Goal: Information Seeking & Learning: Find specific fact

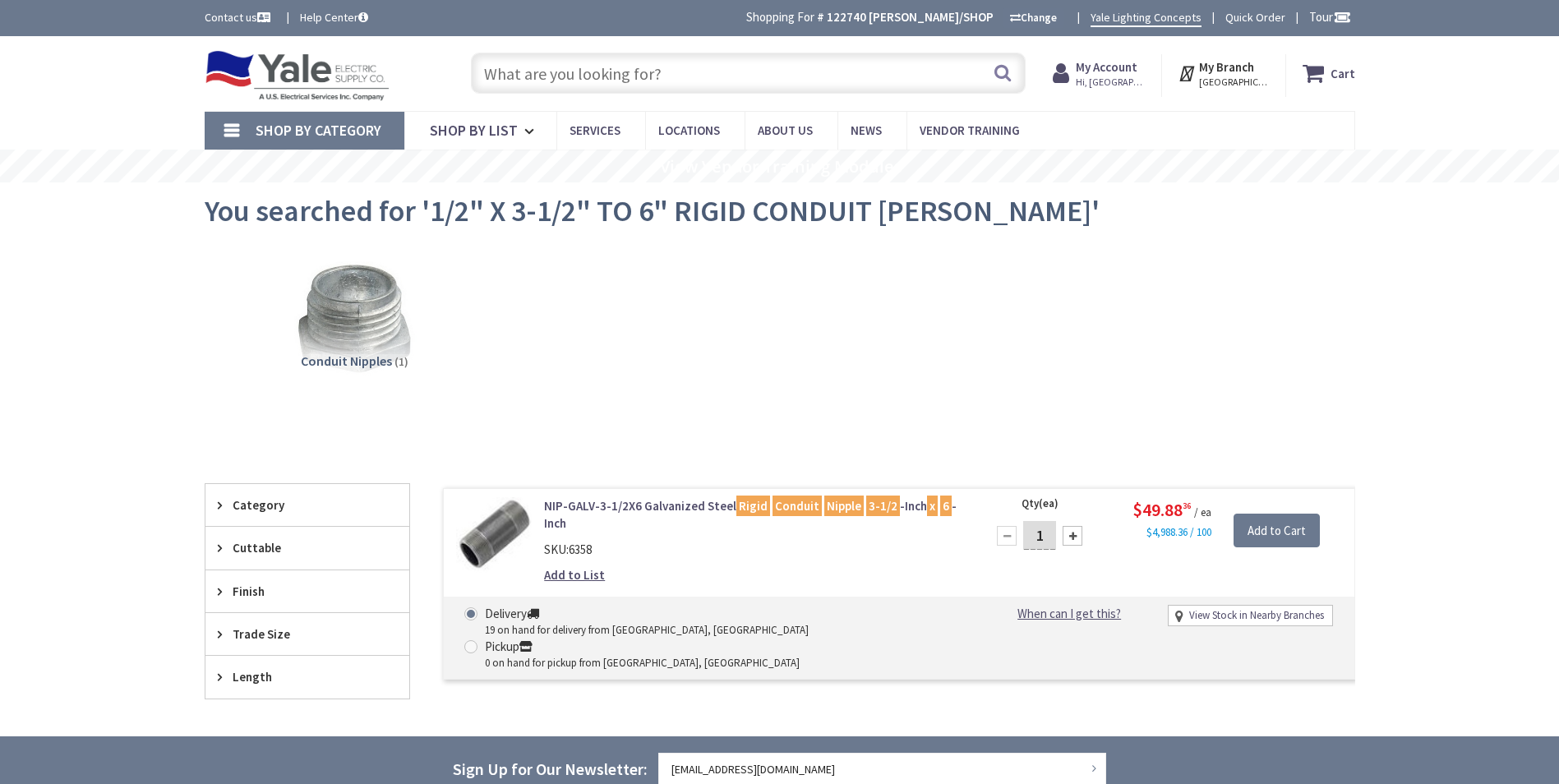
click at [678, 78] on input "text" at bounding box center [748, 72] width 555 height 41
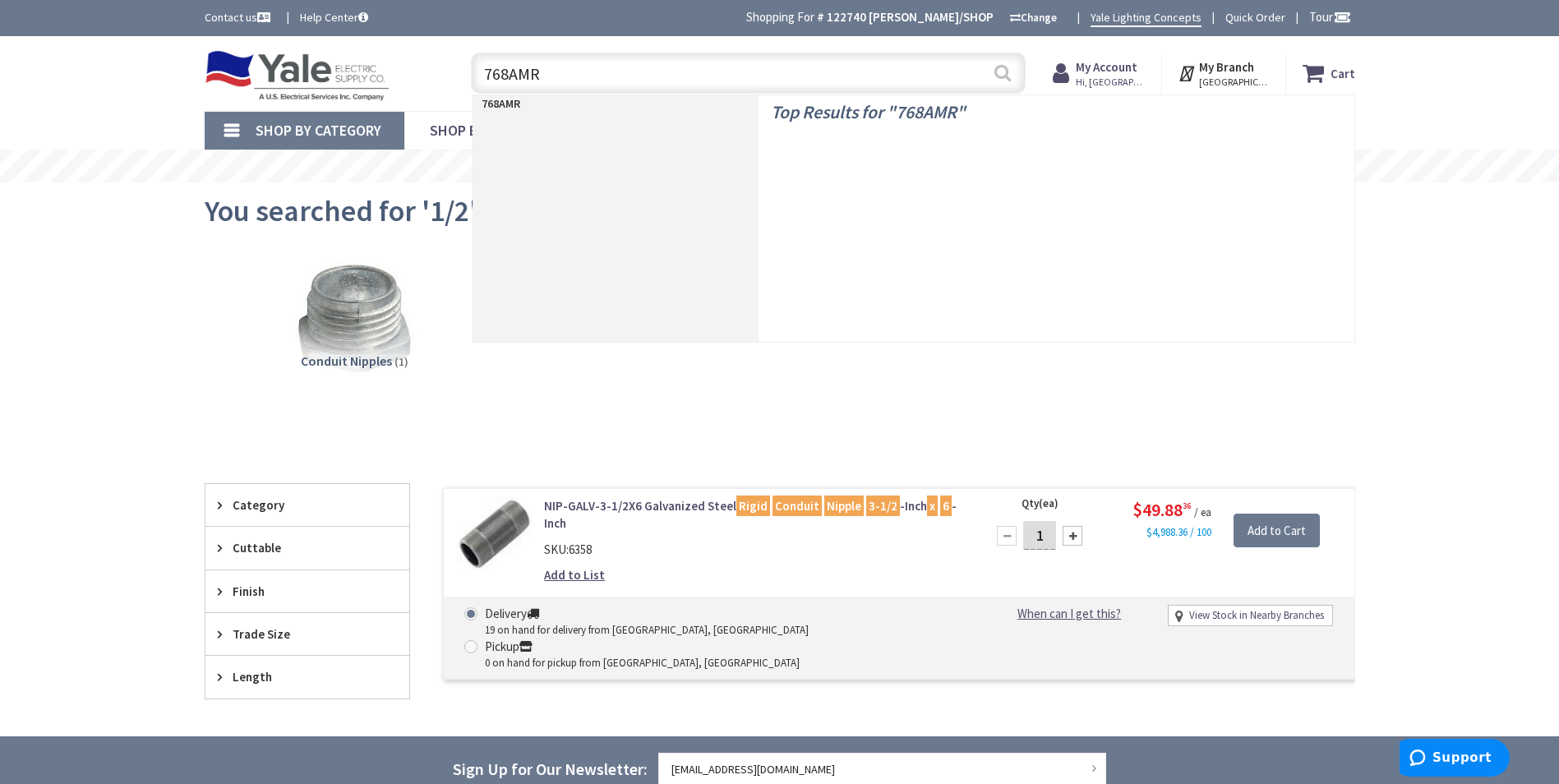
type input "768AMR"
click at [1010, 78] on button "Search" at bounding box center [1003, 72] width 22 height 37
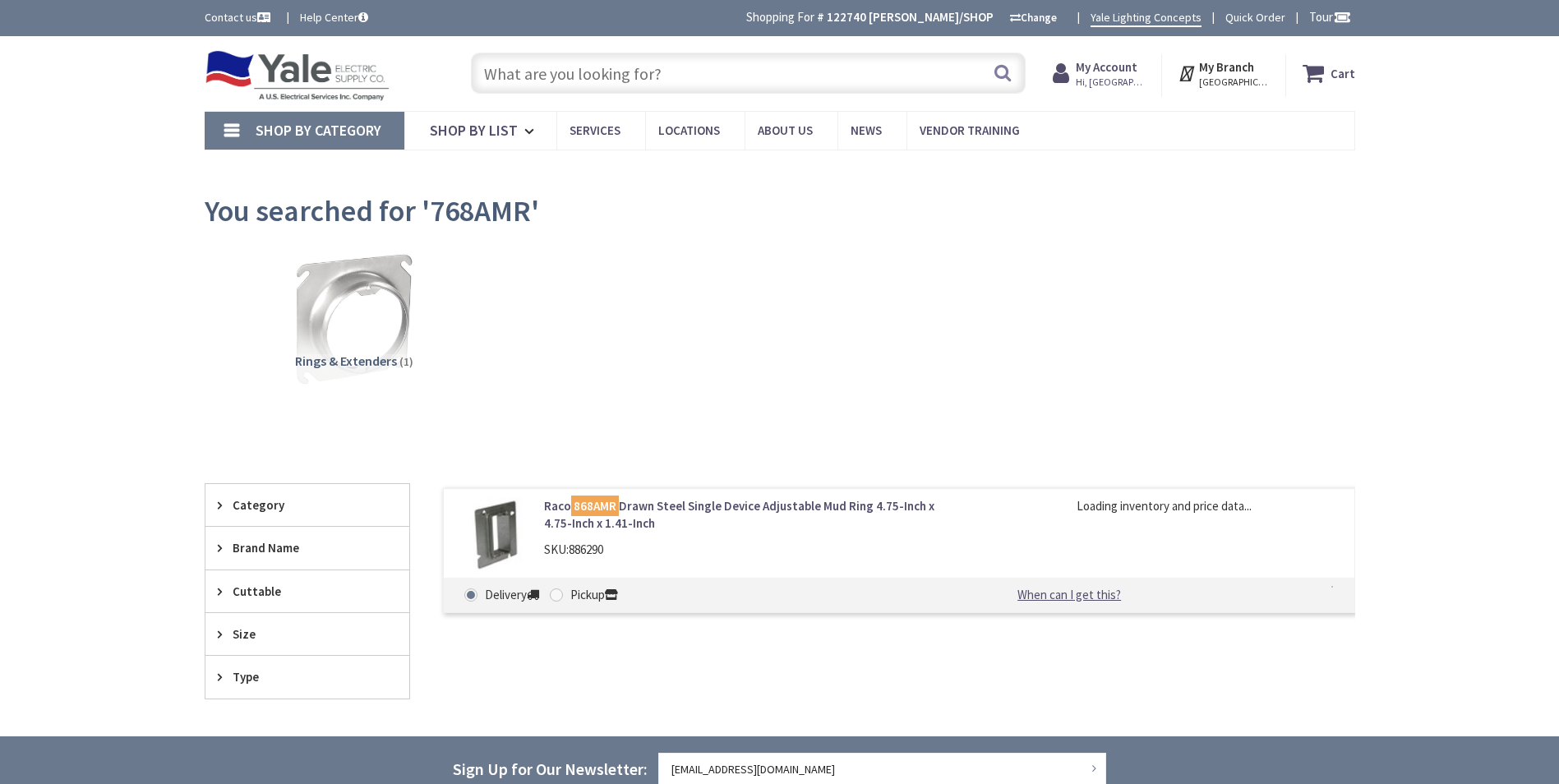
type input "[GEOGRAPHIC_DATA], [STREET_ADDRESS]"
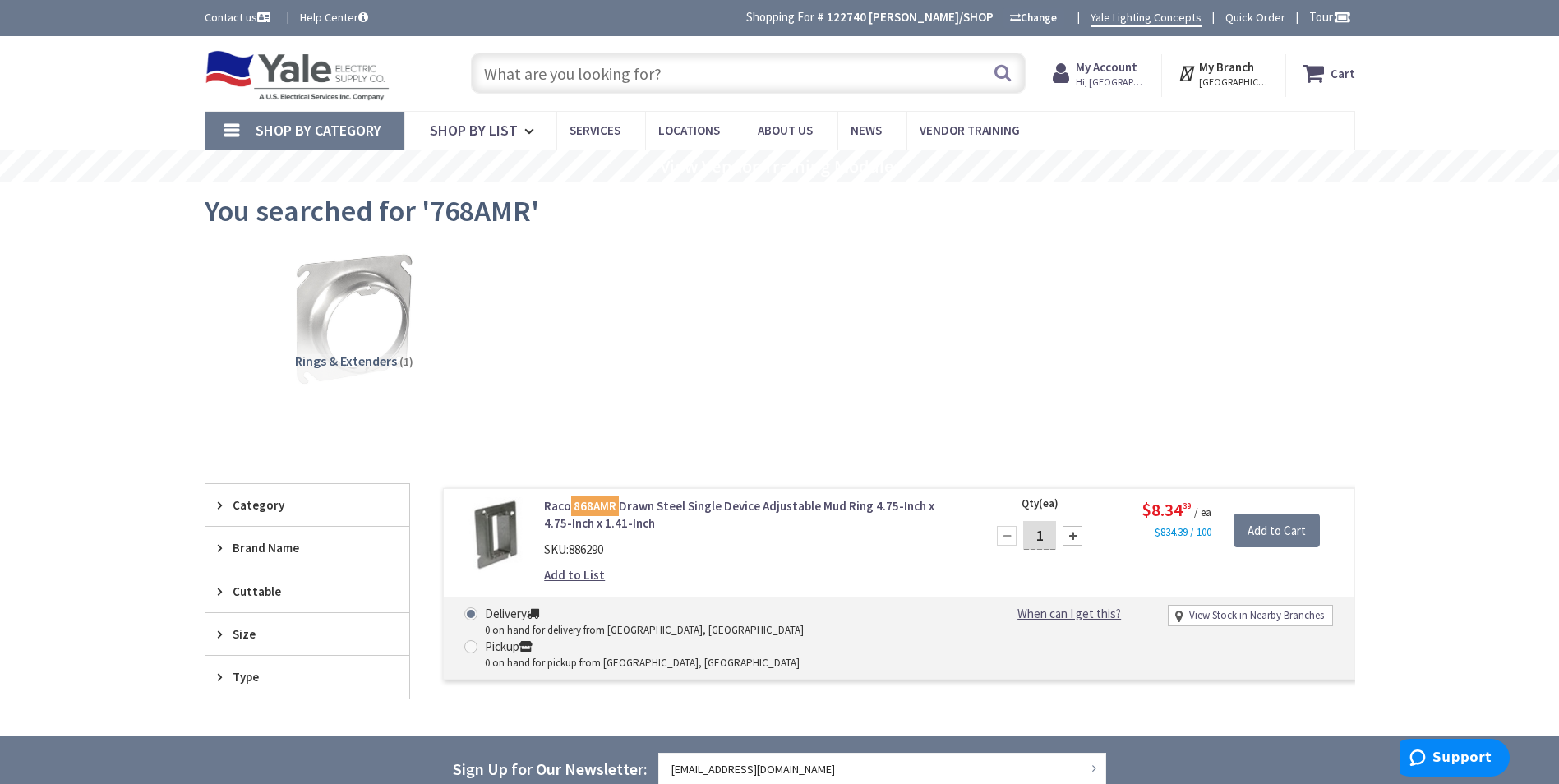
click at [561, 76] on input "text" at bounding box center [748, 72] width 555 height 41
paste input "59361 1/2"
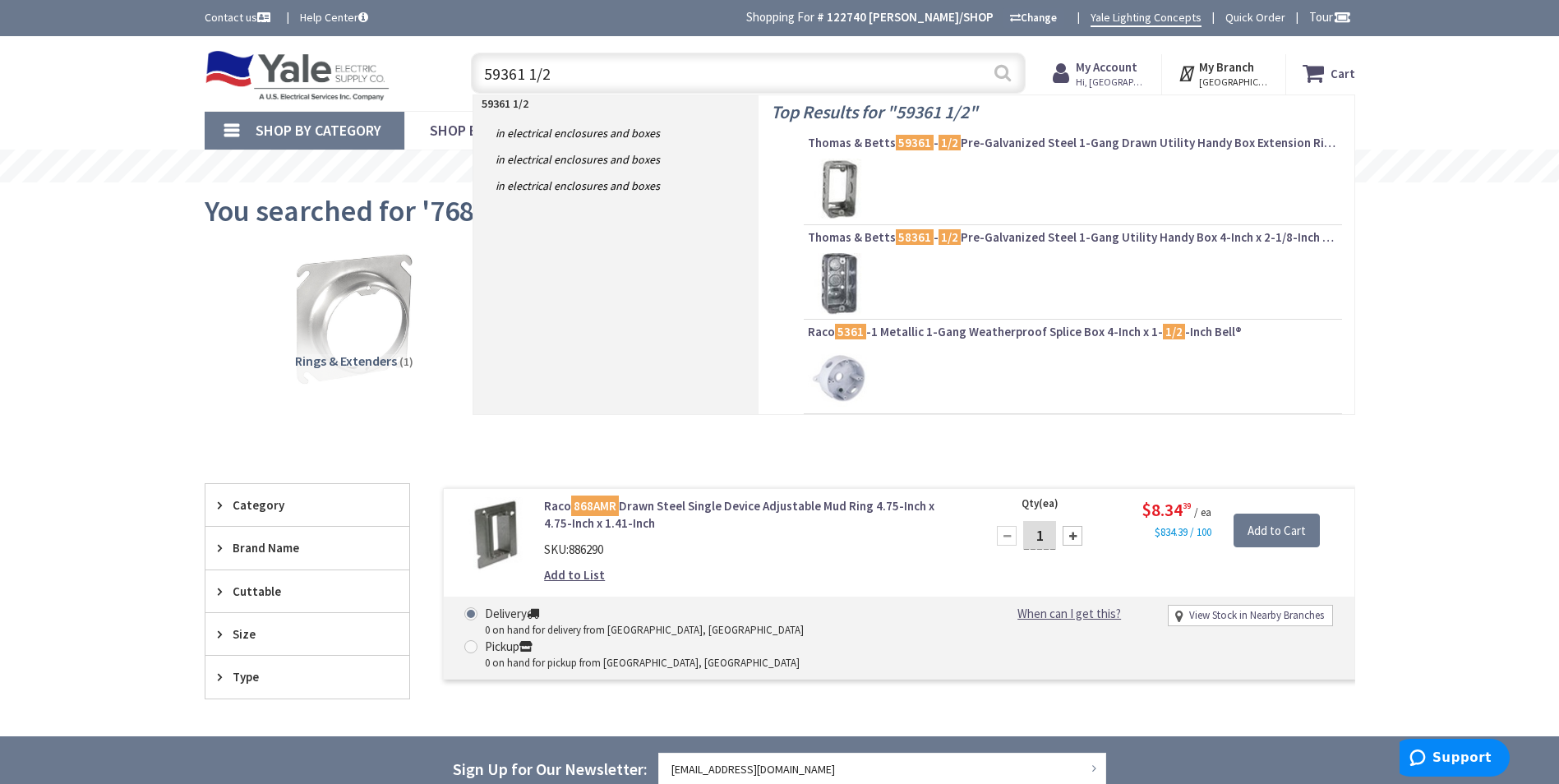
type input "59361 1/2"
click at [1003, 74] on button "Search" at bounding box center [1003, 72] width 22 height 37
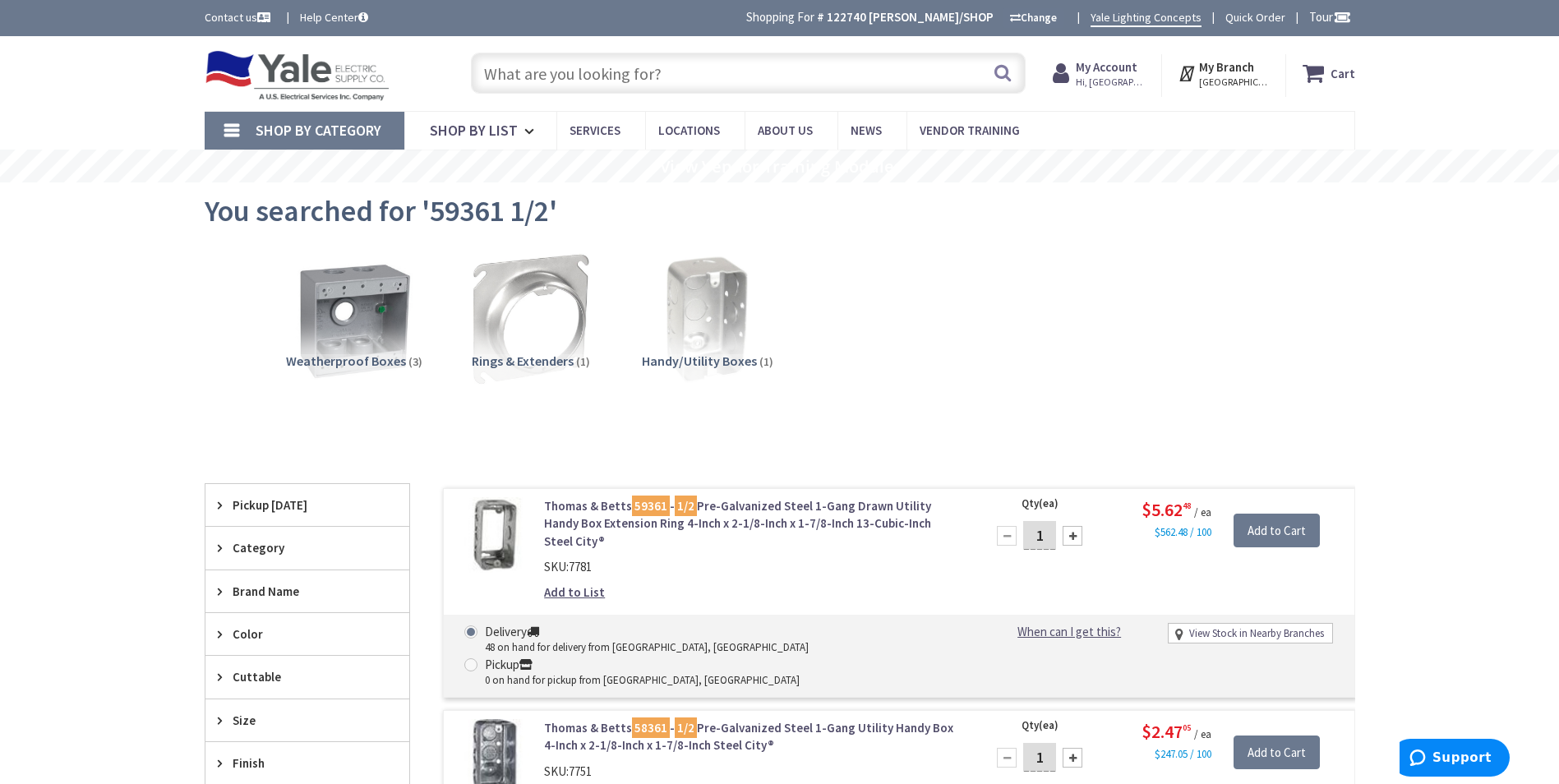
click at [617, 77] on input "text" at bounding box center [748, 72] width 555 height 41
paste input "52 C 3 3/4"
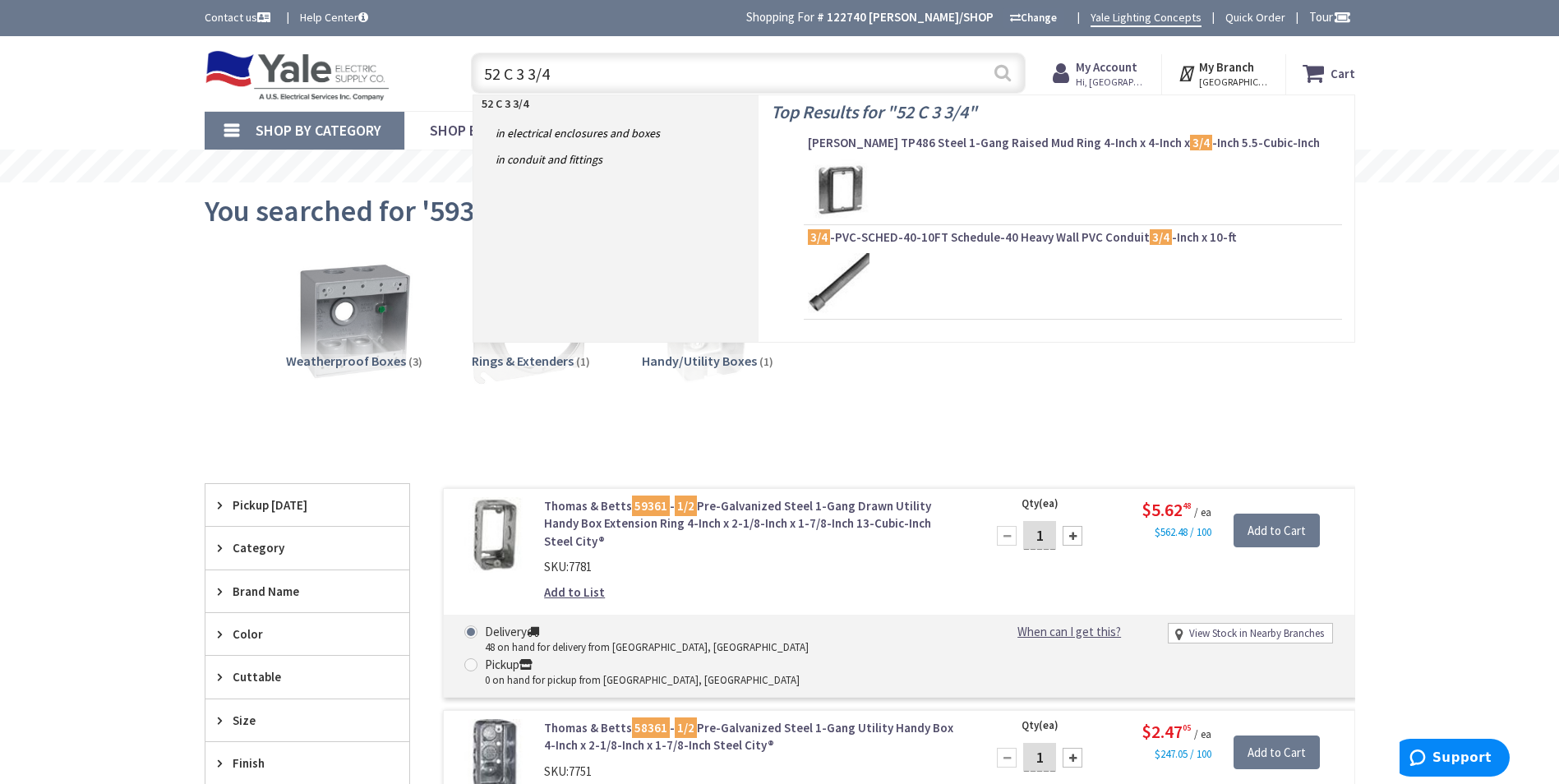
type input "52 C 3 3/4"
click at [1010, 76] on button "Search" at bounding box center [1003, 72] width 22 height 37
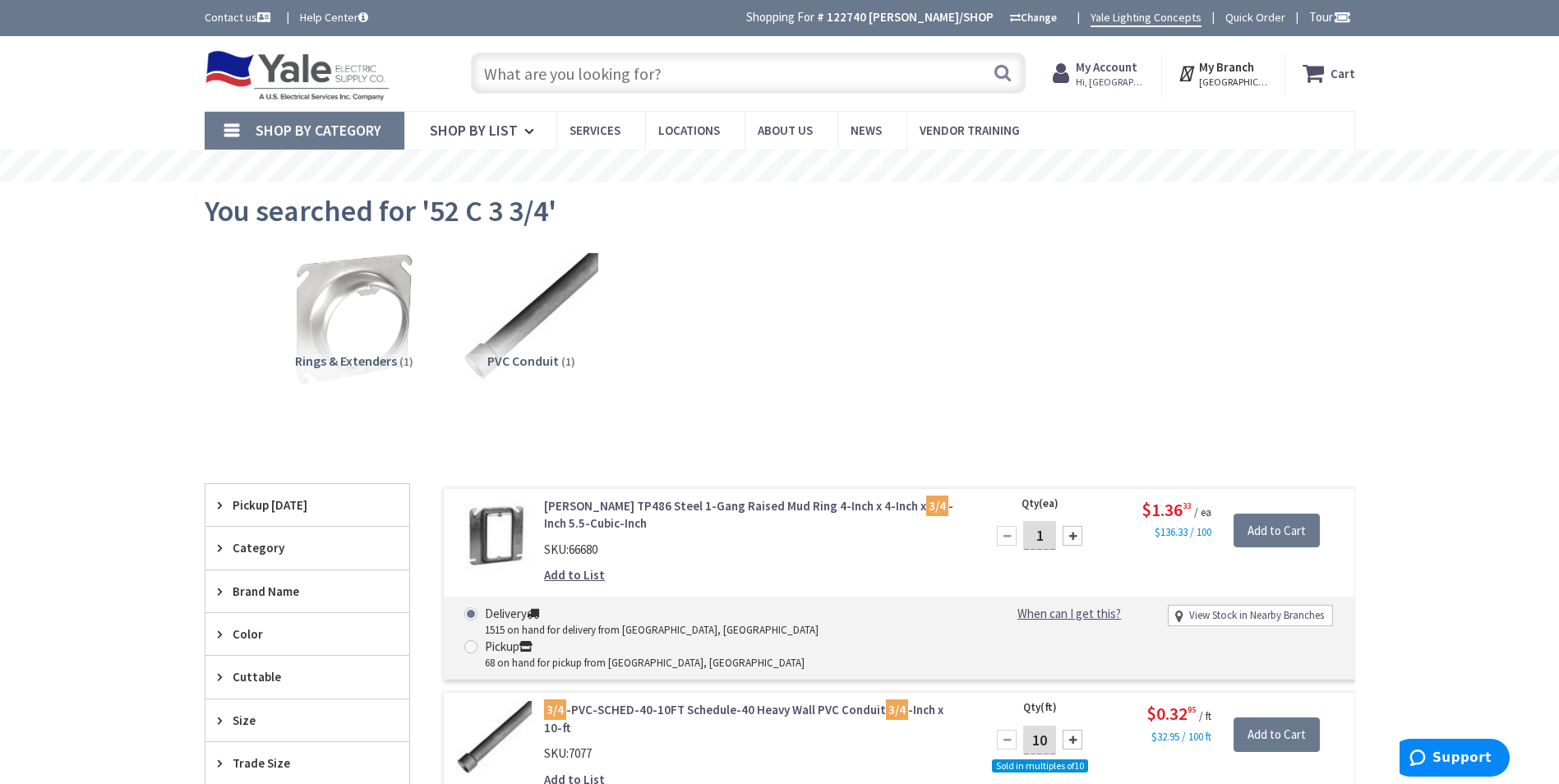
click at [648, 79] on input "text" at bounding box center [748, 72] width 555 height 41
paste input "52C3-3/4"
type input "52C3-3/4"
click at [998, 69] on button "Search" at bounding box center [1003, 72] width 22 height 37
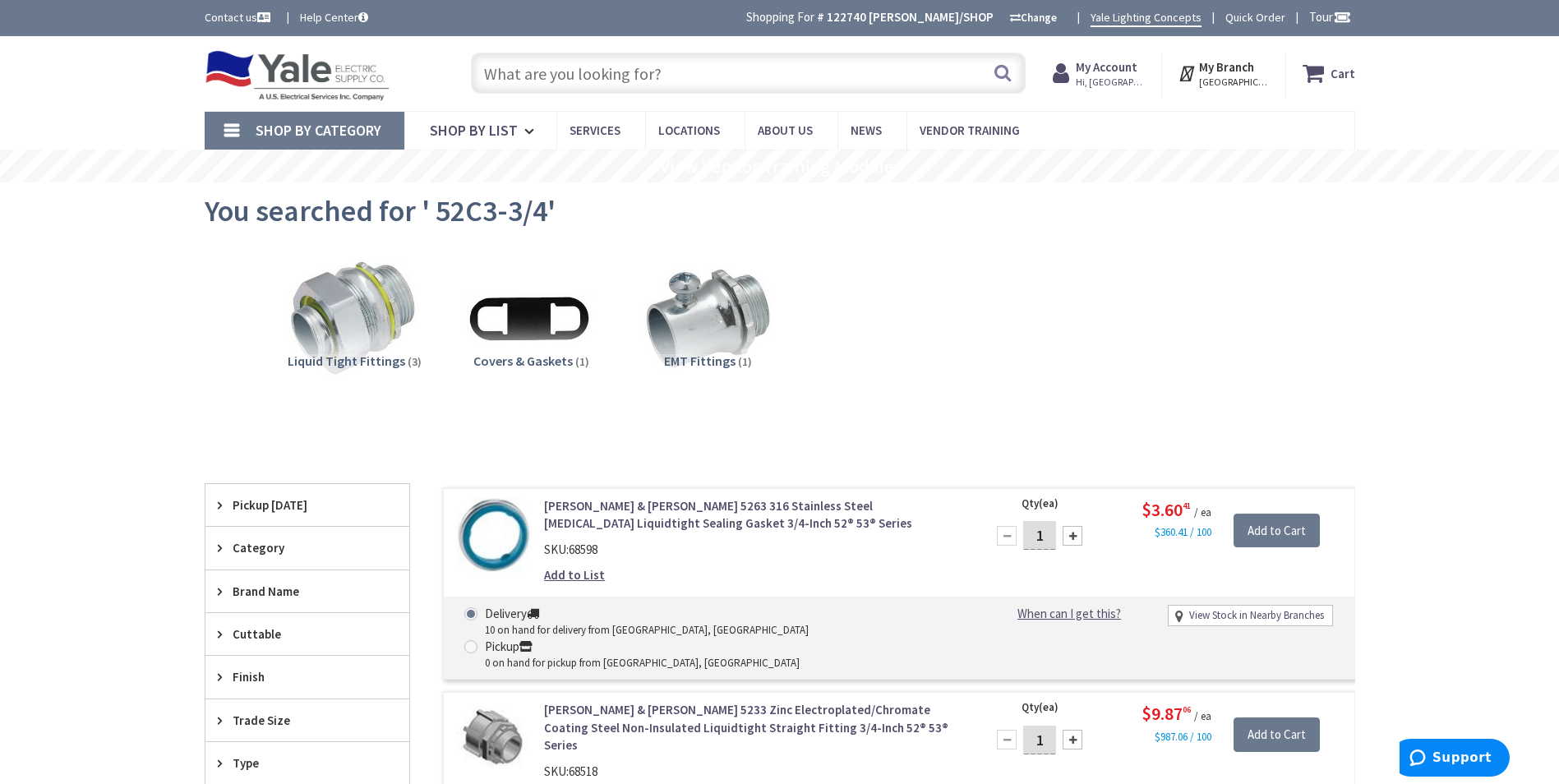
click at [709, 67] on input "text" at bounding box center [748, 72] width 555 height 41
paste input "5402LR-25R"
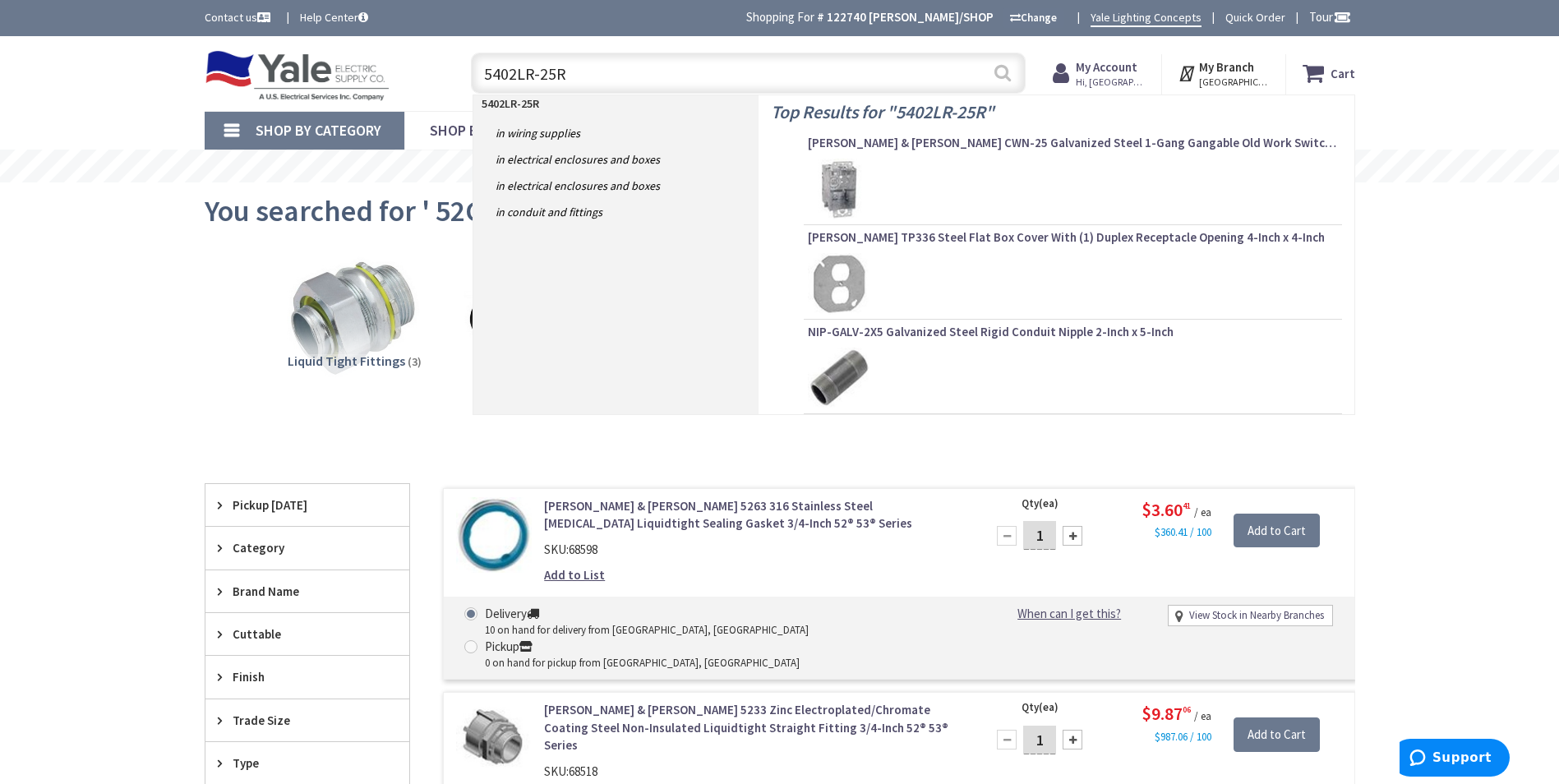
type input "5402LR-25R"
click at [1001, 71] on button "Search" at bounding box center [1003, 72] width 22 height 37
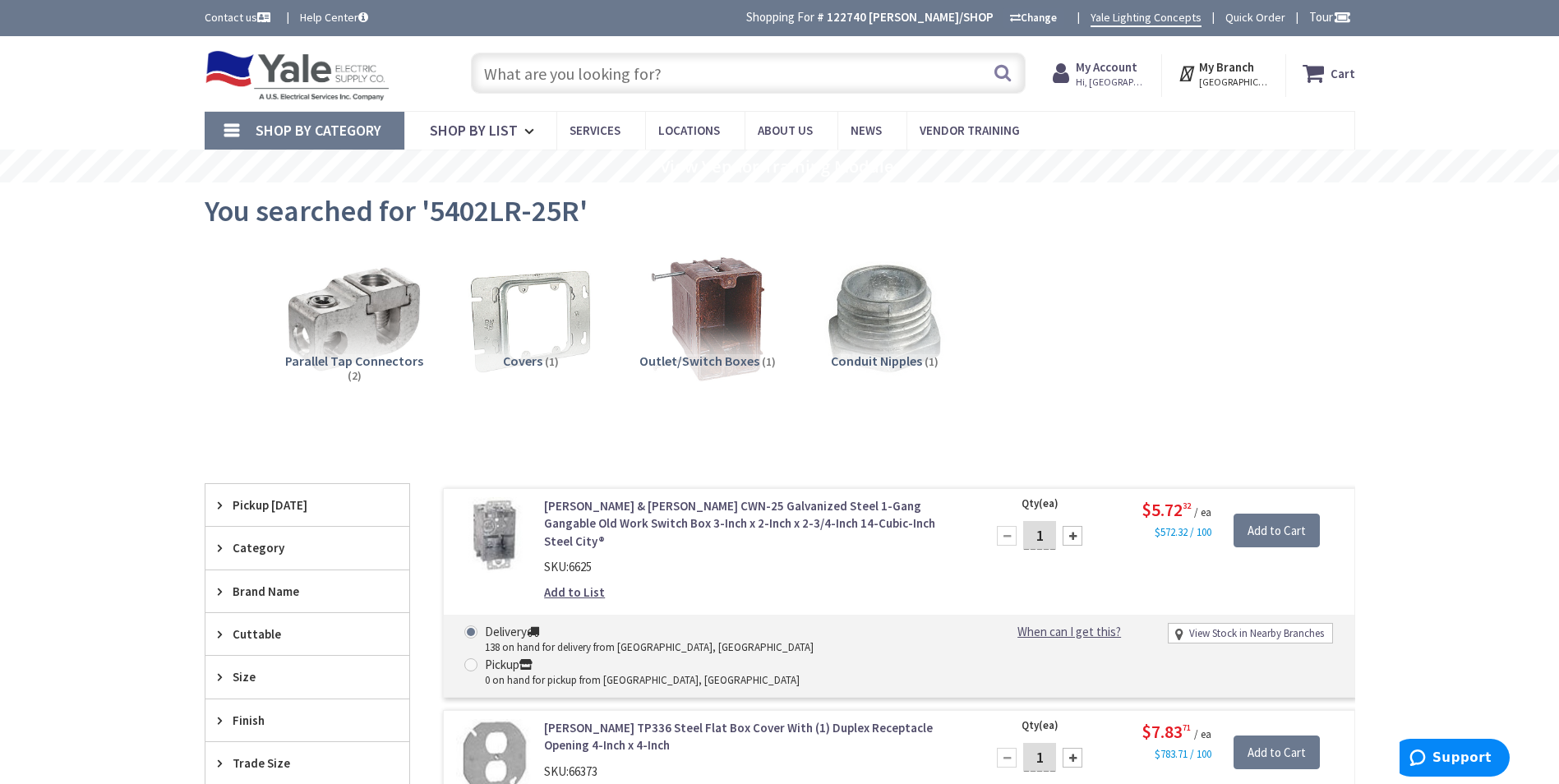
click at [566, 63] on input "text" at bounding box center [748, 72] width 555 height 41
paste input "801C"
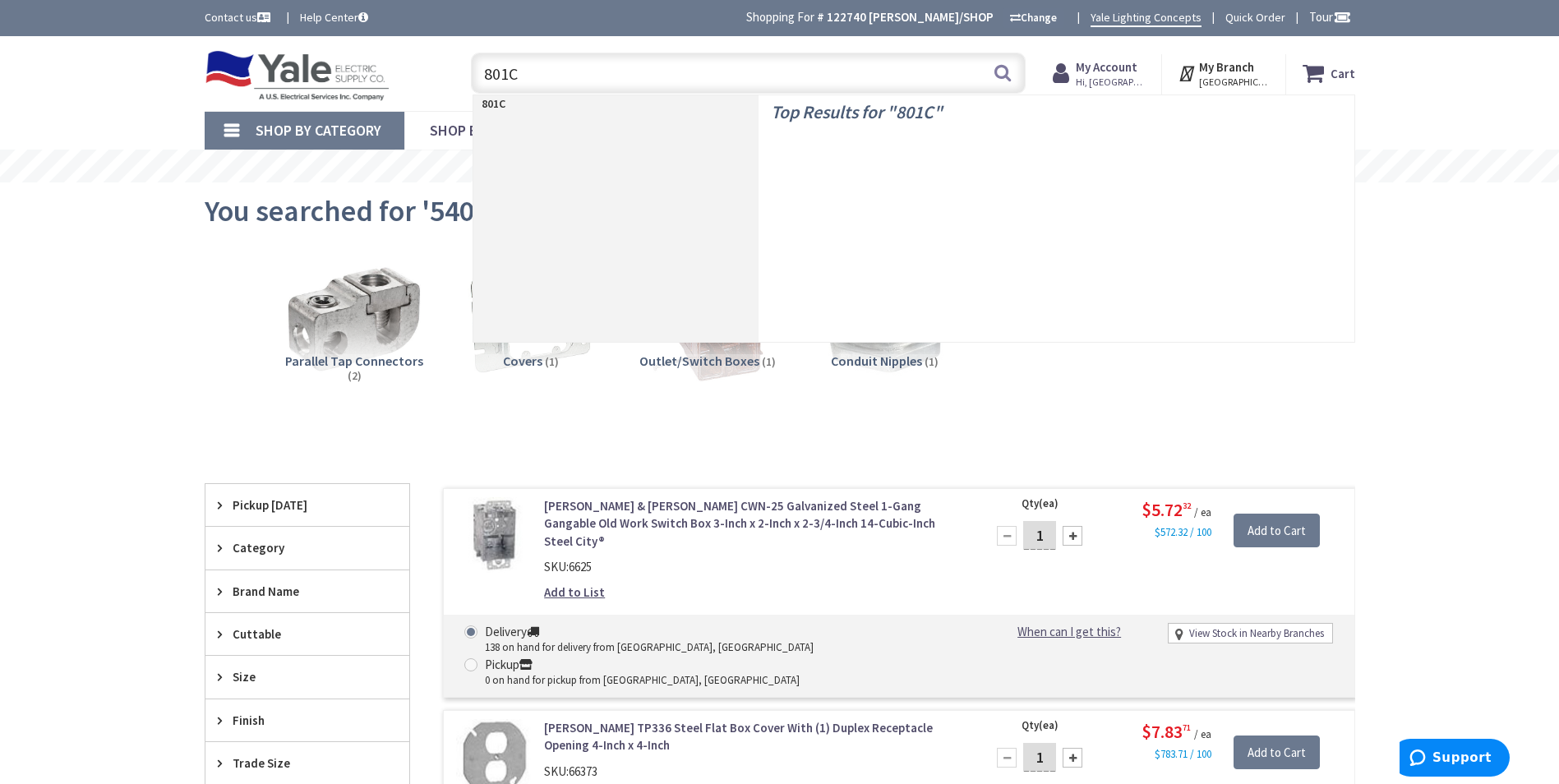
type input "801C"
click at [1006, 71] on button "Search" at bounding box center [1003, 72] width 22 height 37
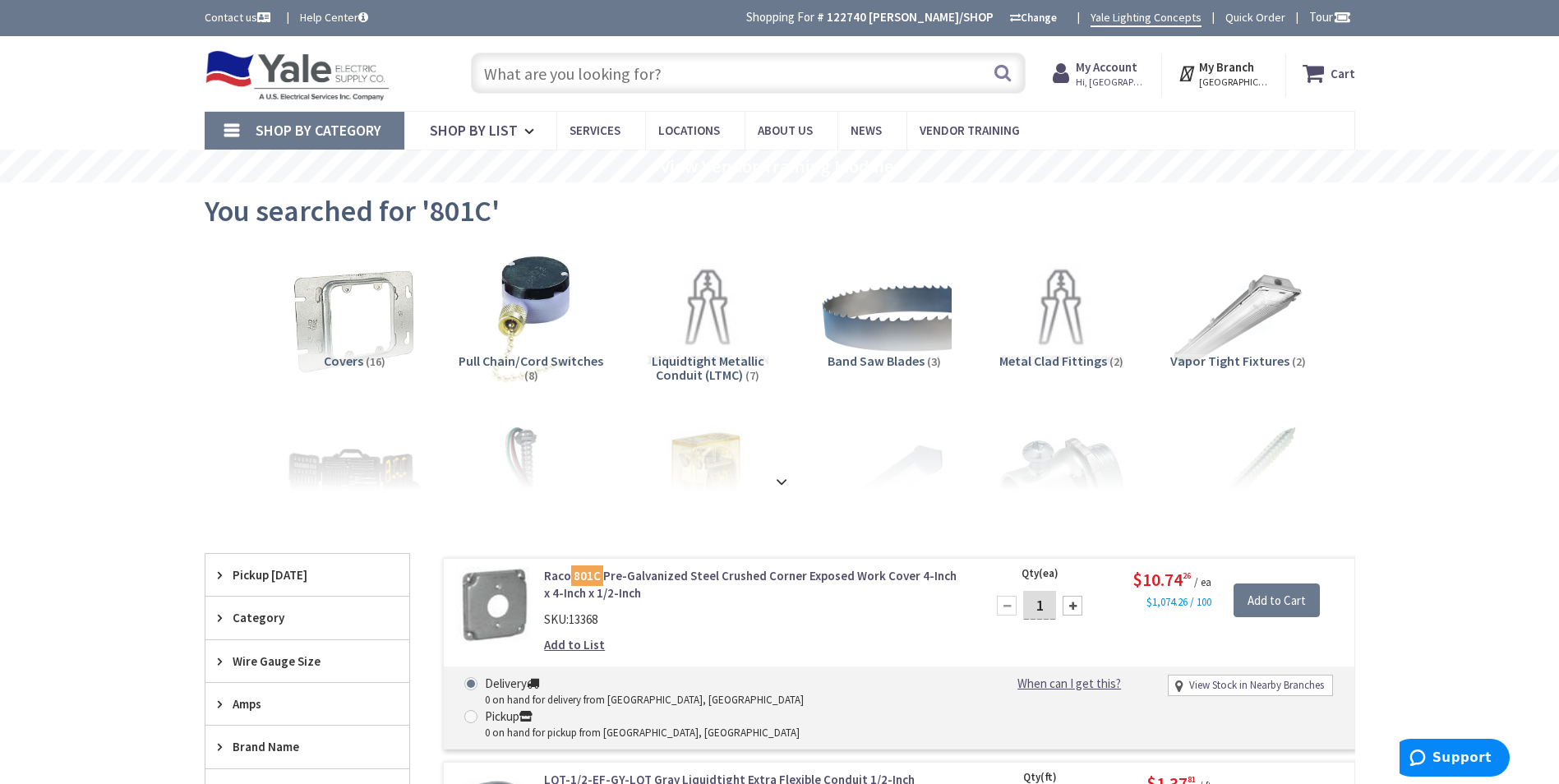
click at [696, 86] on input "text" at bounding box center [748, 72] width 555 height 41
paste input "4-11/16 Cover Raised ? - One Device"
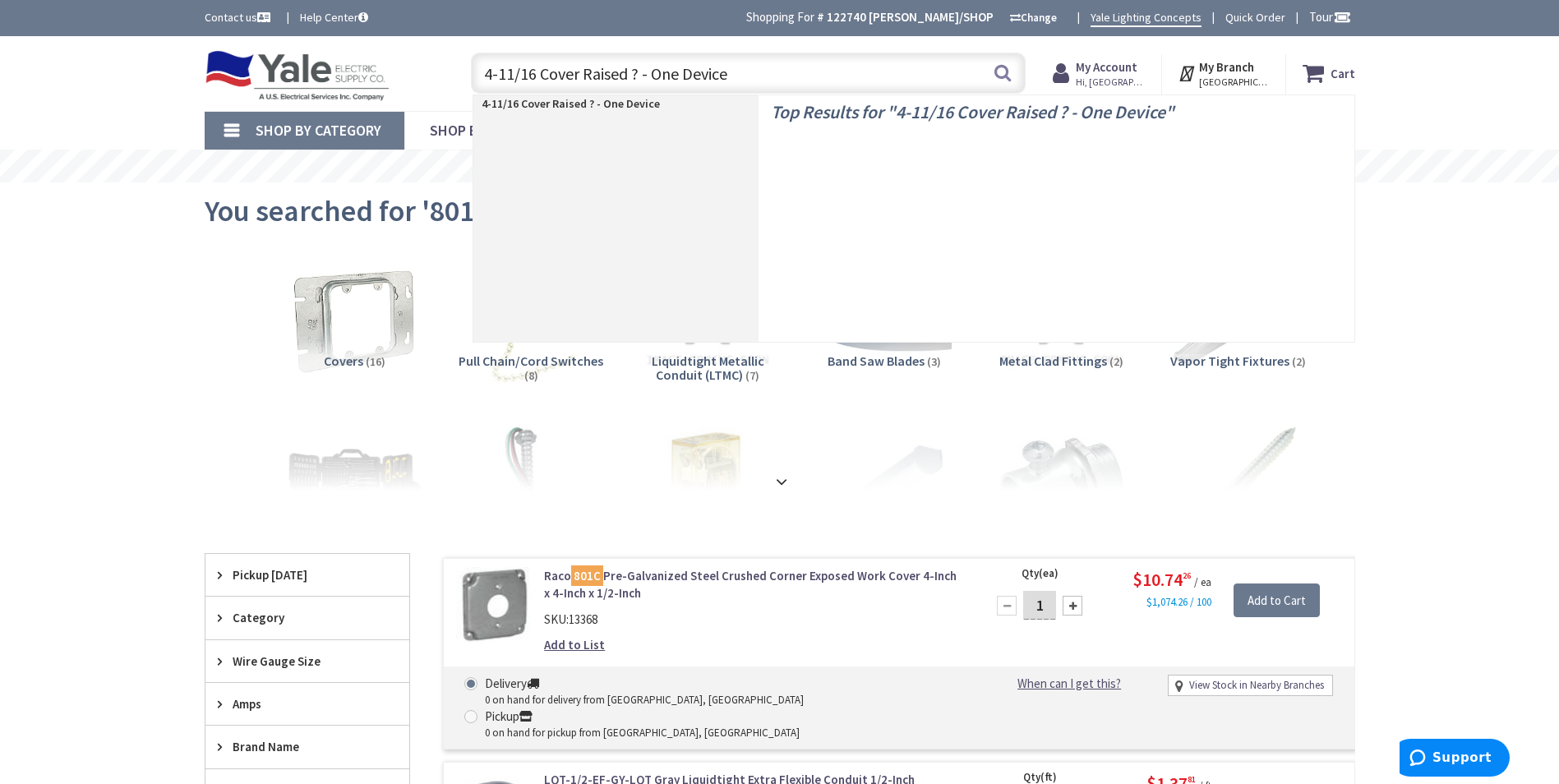
type input "4-11/16 Cover Raised ? - One Device"
click at [1006, 75] on button "Search" at bounding box center [1003, 72] width 22 height 37
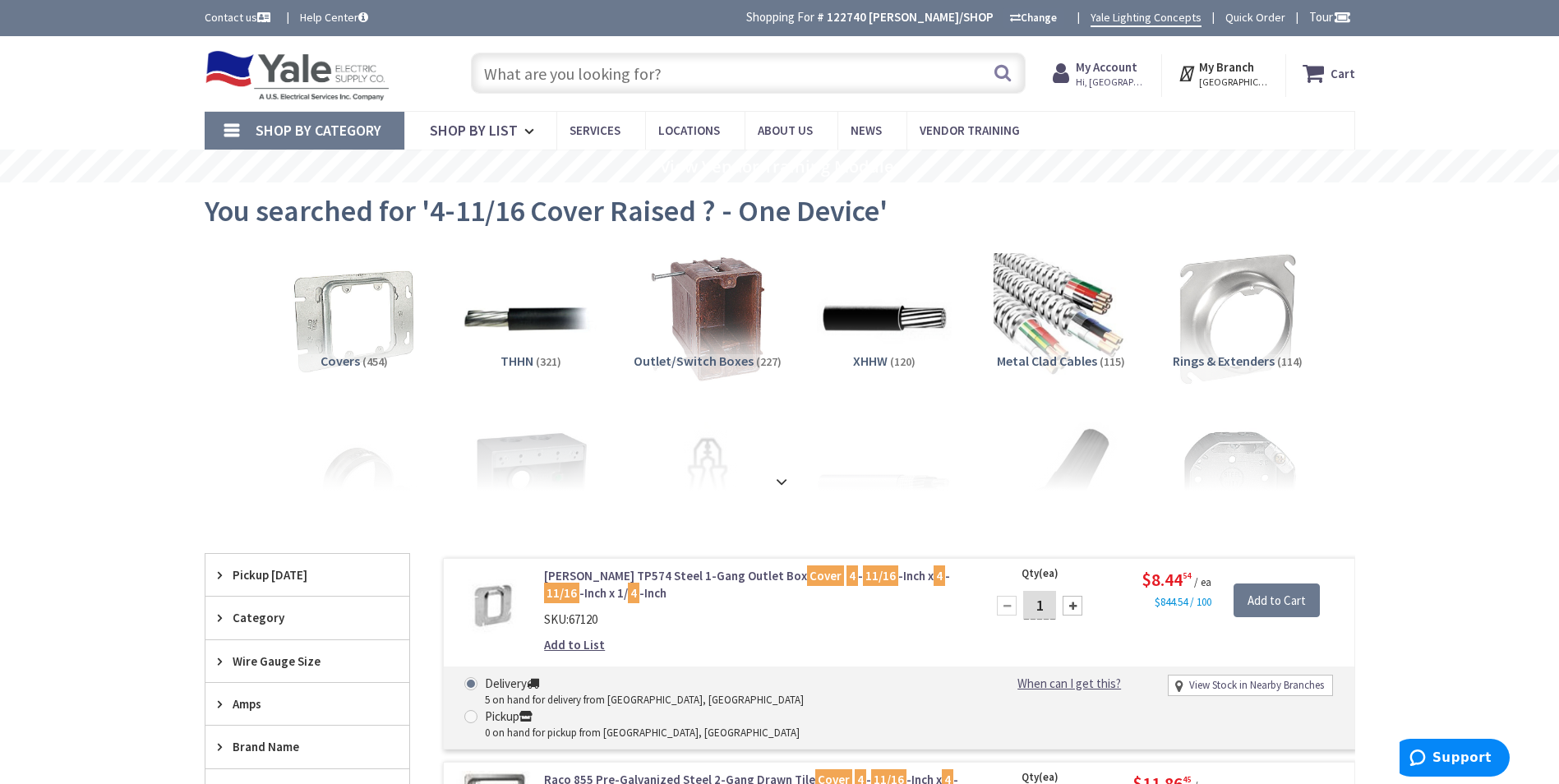
click at [630, 75] on input "text" at bounding box center [748, 72] width 555 height 41
paste input "4-11/16 Cover Raised ? - One Device"
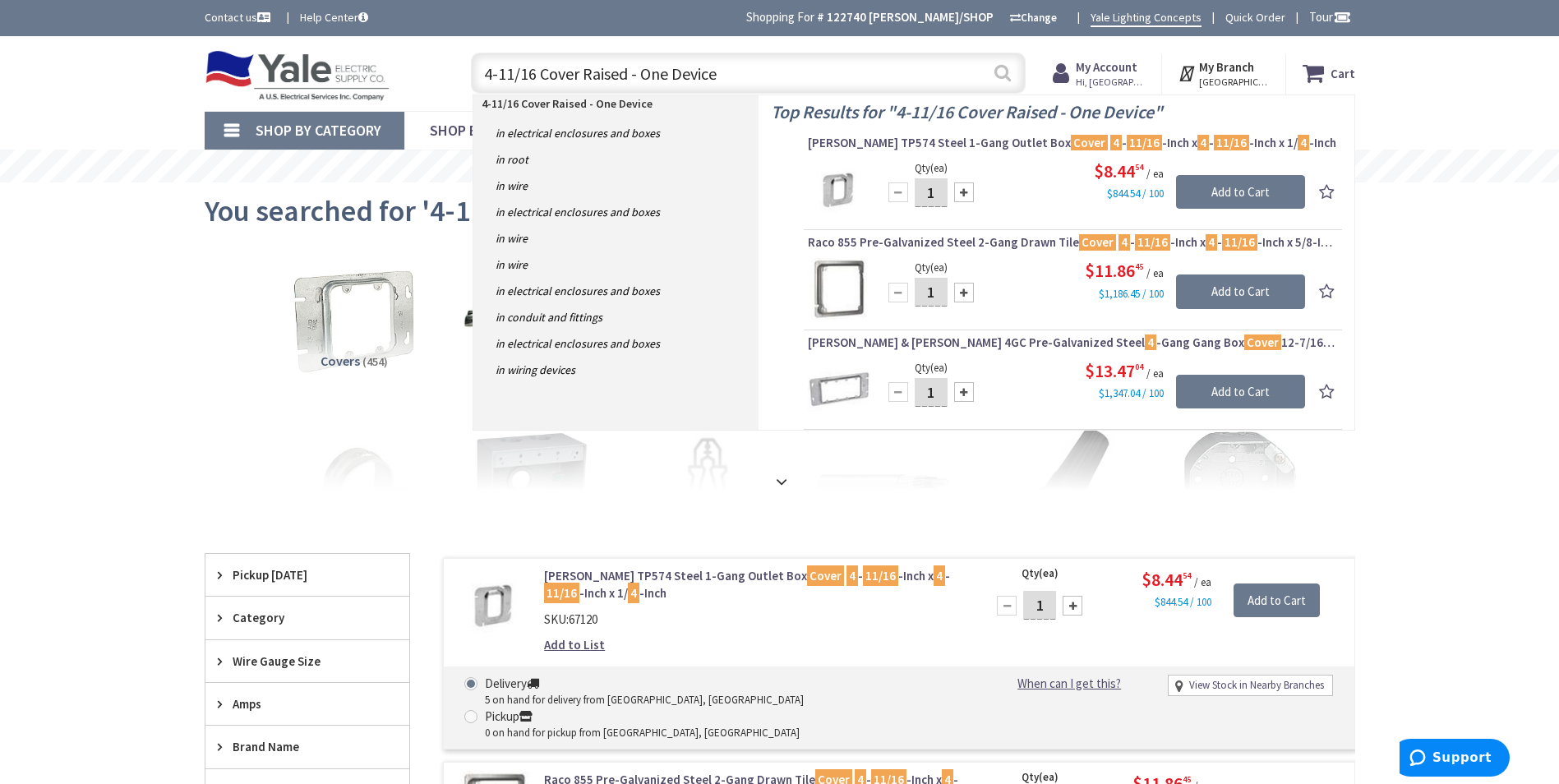
type input "4-11/16 Cover Raised - One Device"
click at [1003, 75] on button "Search" at bounding box center [1003, 72] width 22 height 37
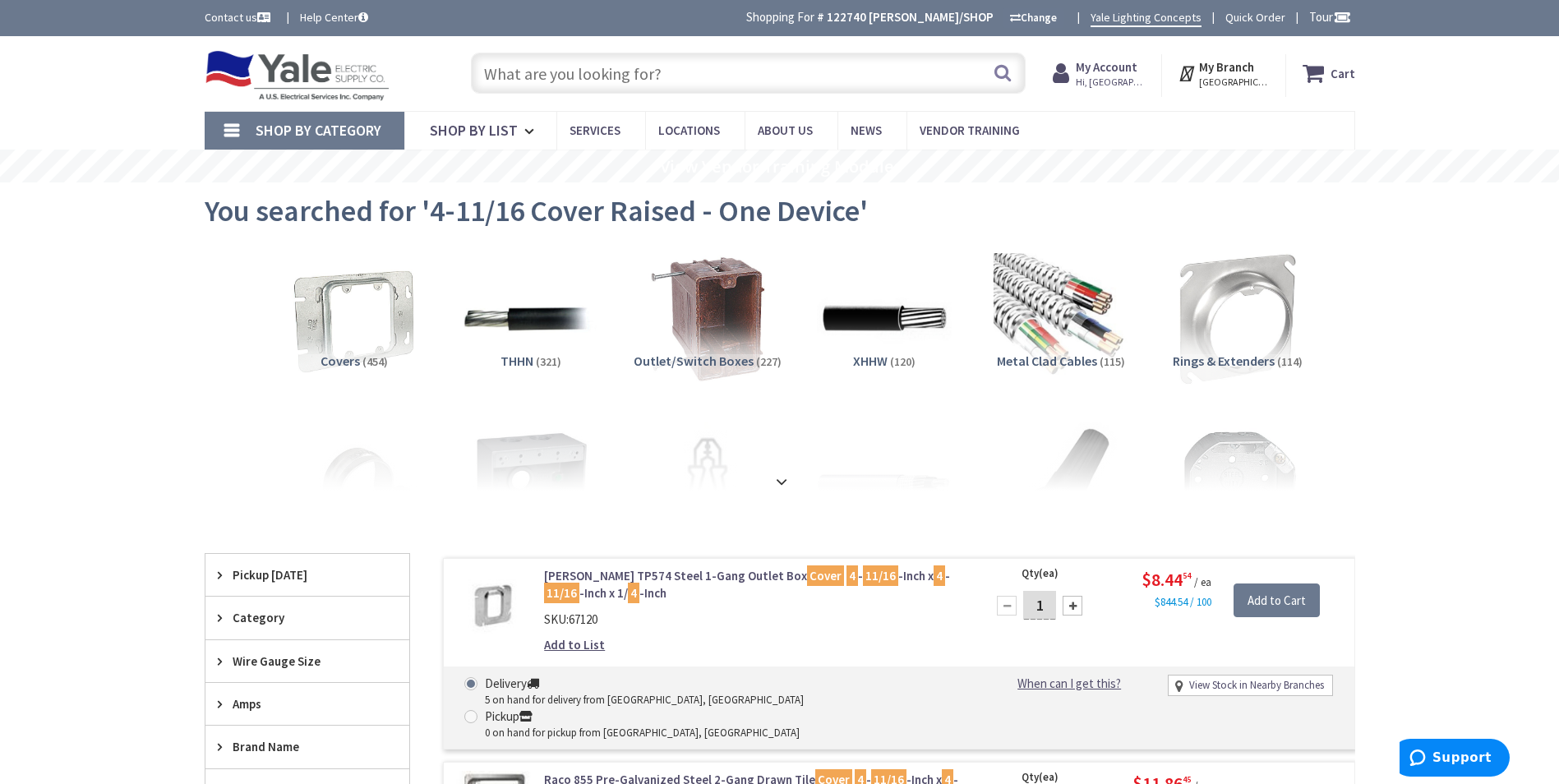
click at [632, 78] on input "text" at bounding box center [748, 72] width 555 height 41
paste input "4-11/16 Cover Raised One Device"
type input "4-11/16 Cover Raised One Device"
click at [1001, 70] on button "Search" at bounding box center [1003, 72] width 22 height 37
drag, startPoint x: 720, startPoint y: 76, endPoint x: 710, endPoint y: 76, distance: 10.0
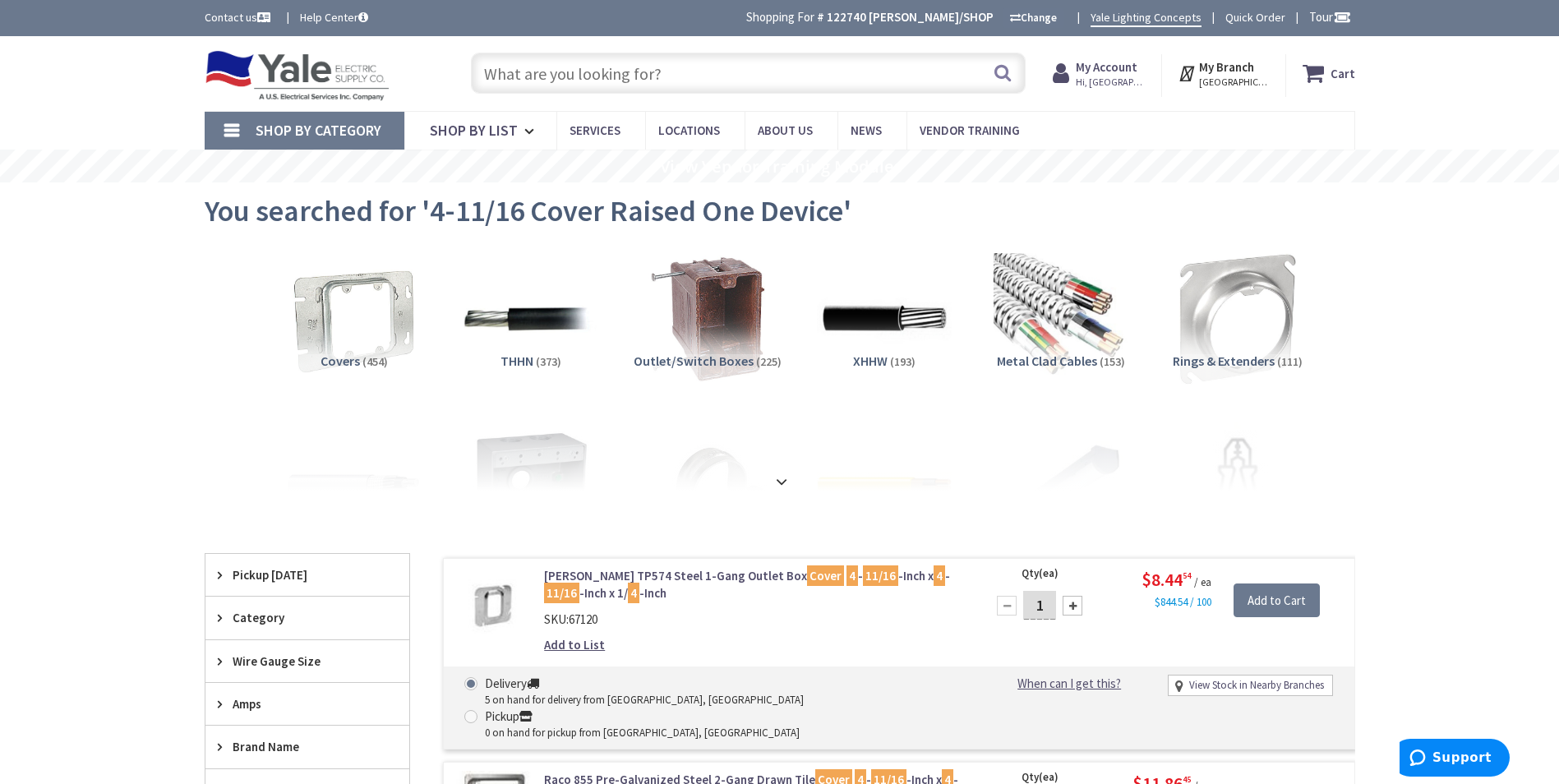
click at [719, 76] on input "text" at bounding box center [748, 72] width 555 height 41
paste input "72 C 16"
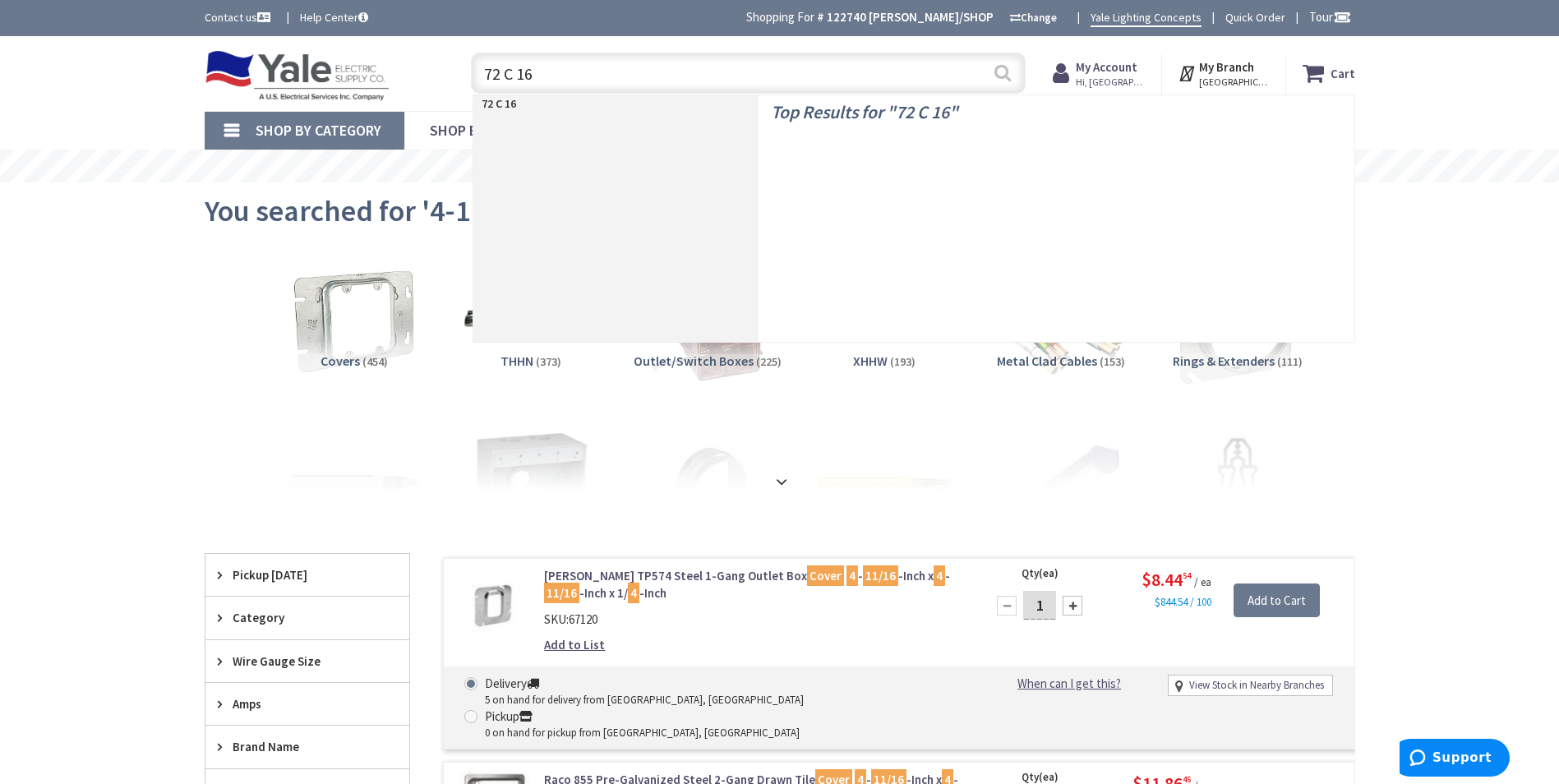
type input "72 C 16"
click at [998, 71] on button "Search" at bounding box center [1003, 72] width 22 height 37
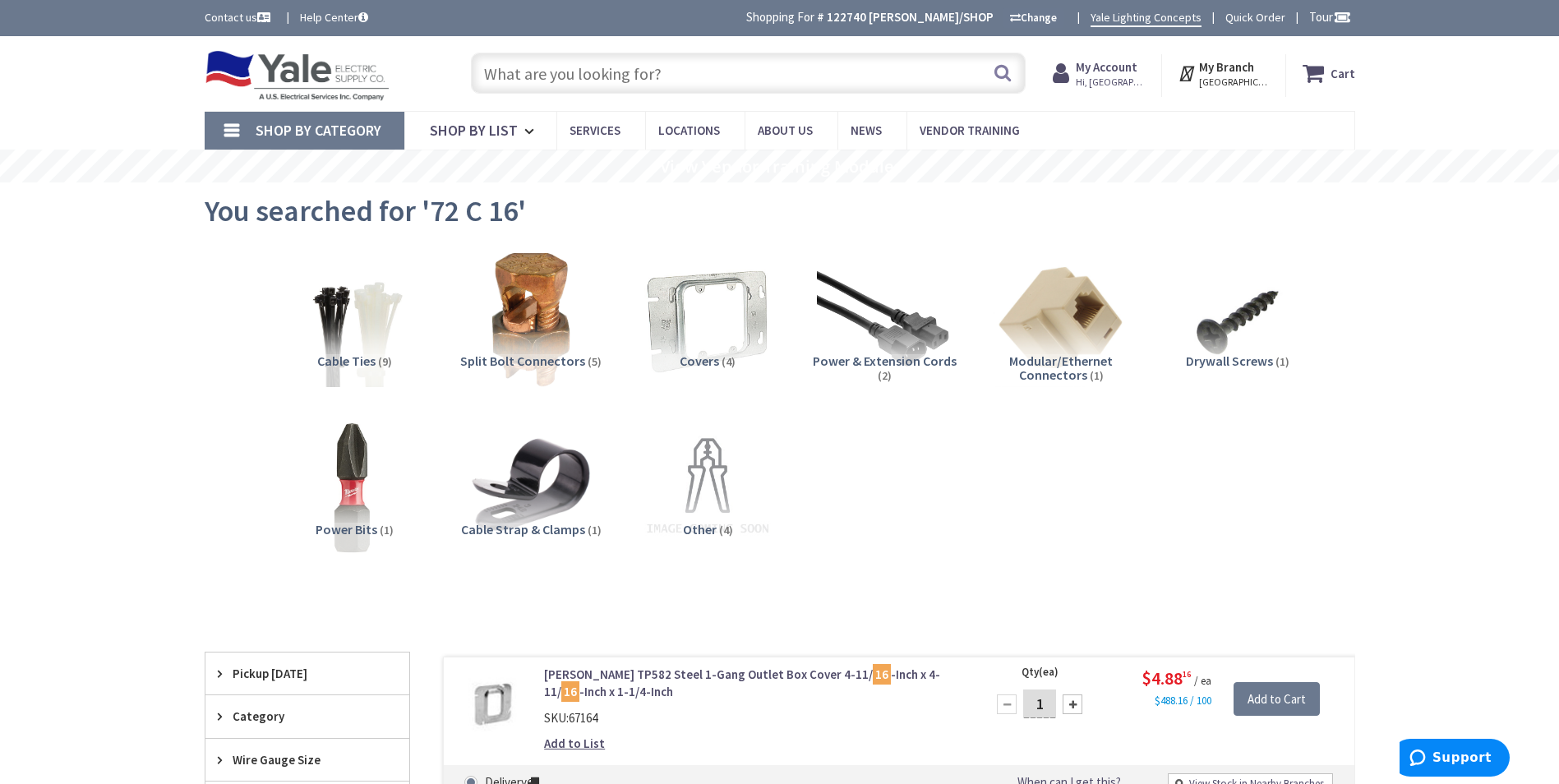
click at [655, 65] on input "text" at bounding box center [748, 72] width 555 height 41
paste input "72C16"
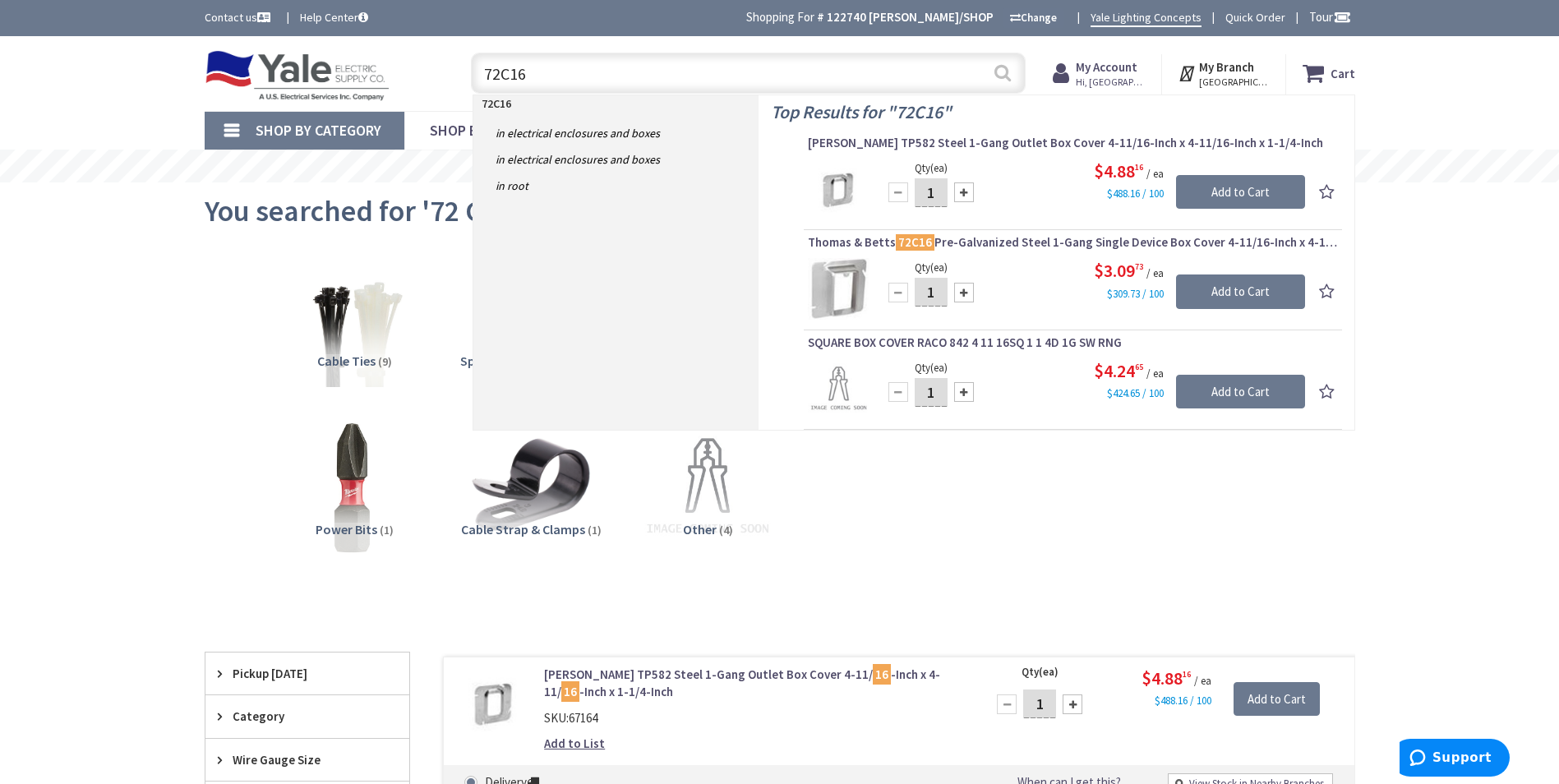
type input "72C16"
click at [1000, 75] on button "Search" at bounding box center [1003, 72] width 22 height 37
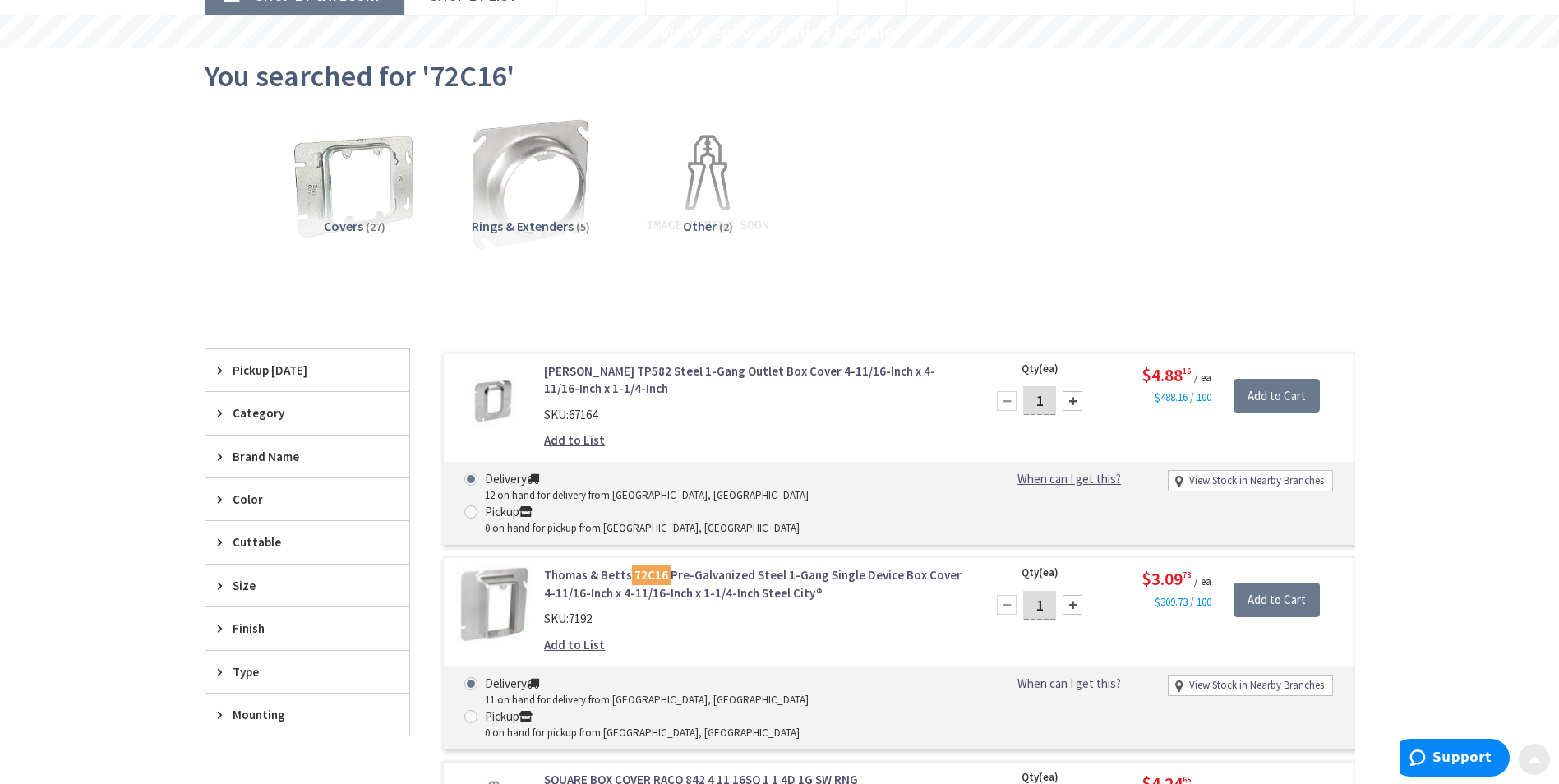
scroll to position [164, 0]
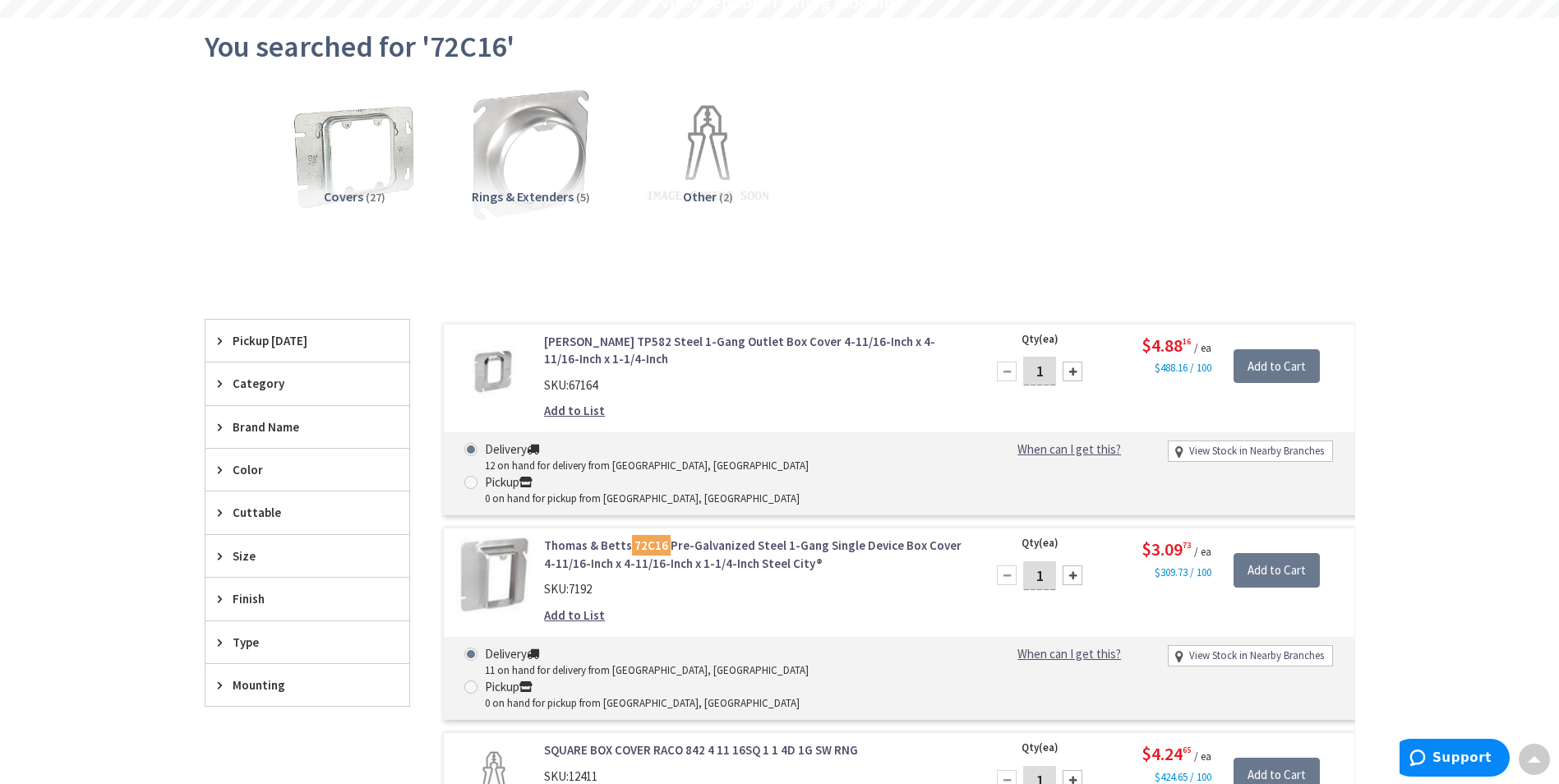
click at [659, 606] on div "Add to List" at bounding box center [753, 615] width 419 height 17
click at [636, 581] on div "SKU: 7192" at bounding box center [753, 589] width 419 height 17
click at [688, 537] on link "Thomas & Betts 72C16 Pre-Galvanized Steel 1-Gang Single Device Box Cover 4-11/1…" at bounding box center [753, 554] width 419 height 36
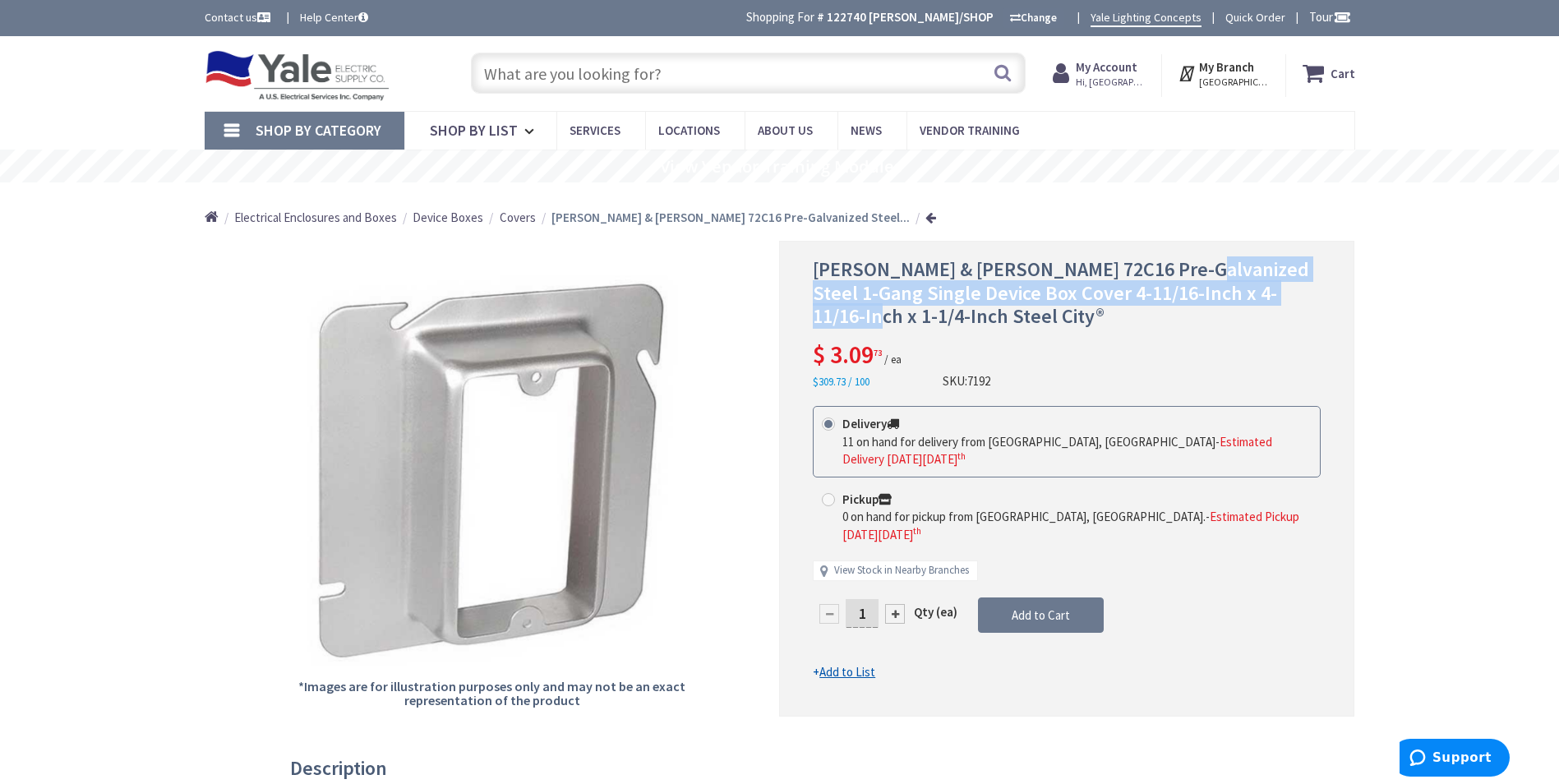
drag, startPoint x: 1181, startPoint y: 269, endPoint x: 1296, endPoint y: 292, distance: 117.3
click at [1296, 292] on span "Thomas & Betts 72C16 Pre-Galvanized Steel 1-Gang Single Device Box Cover 4-11/1…" at bounding box center [1061, 293] width 497 height 73
copy span "1-Gang Single Device Box Cover 4-11/16-Inch x 4-11/16-Inch x 1-1/4-Inch"
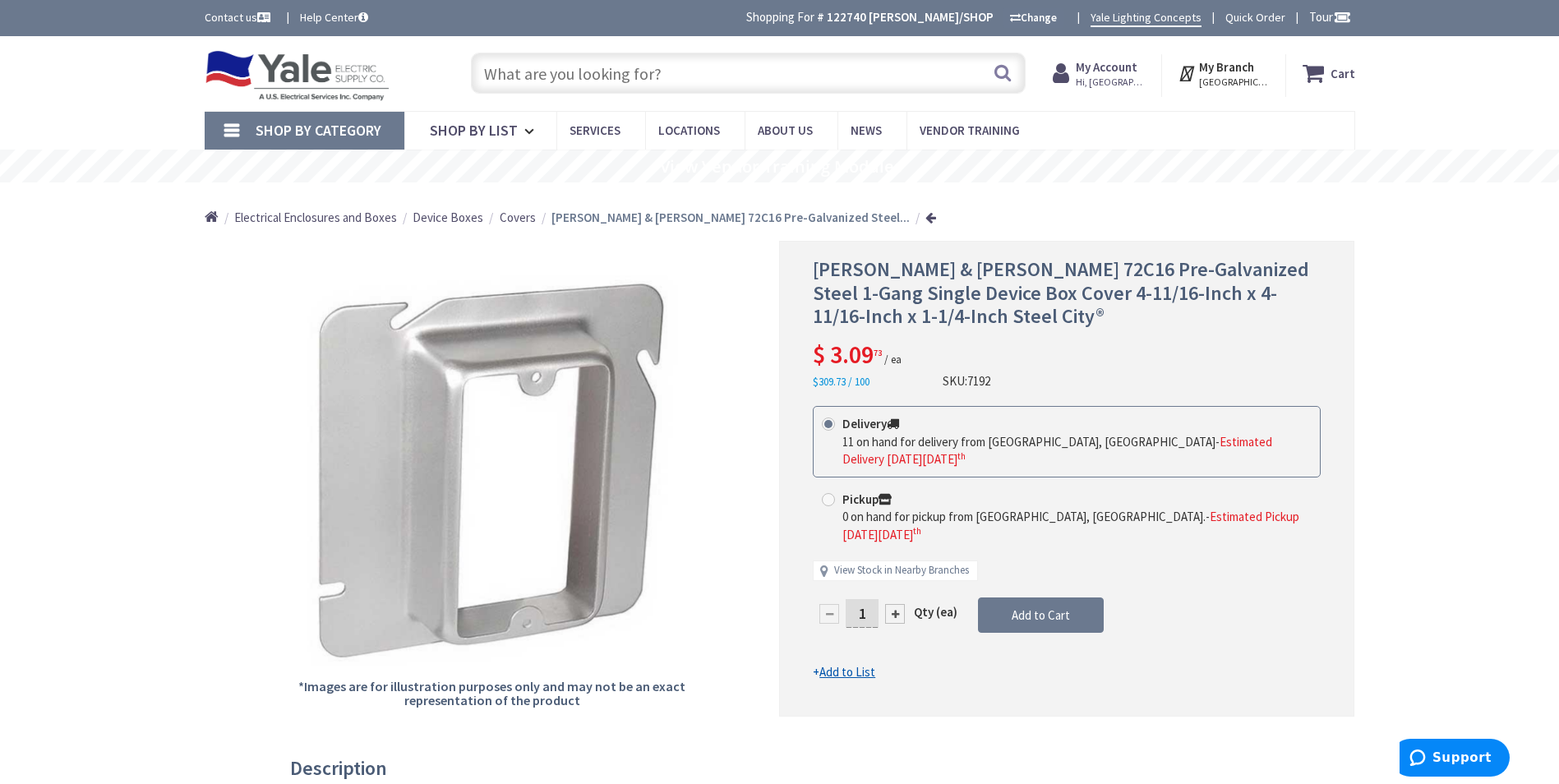
click at [536, 76] on input "text" at bounding box center [748, 72] width 555 height 41
paste input "1-Gang Single Device Box Cover 4-11/16-Inch x 4-11/16-Inch x 1-1/4-Inch"
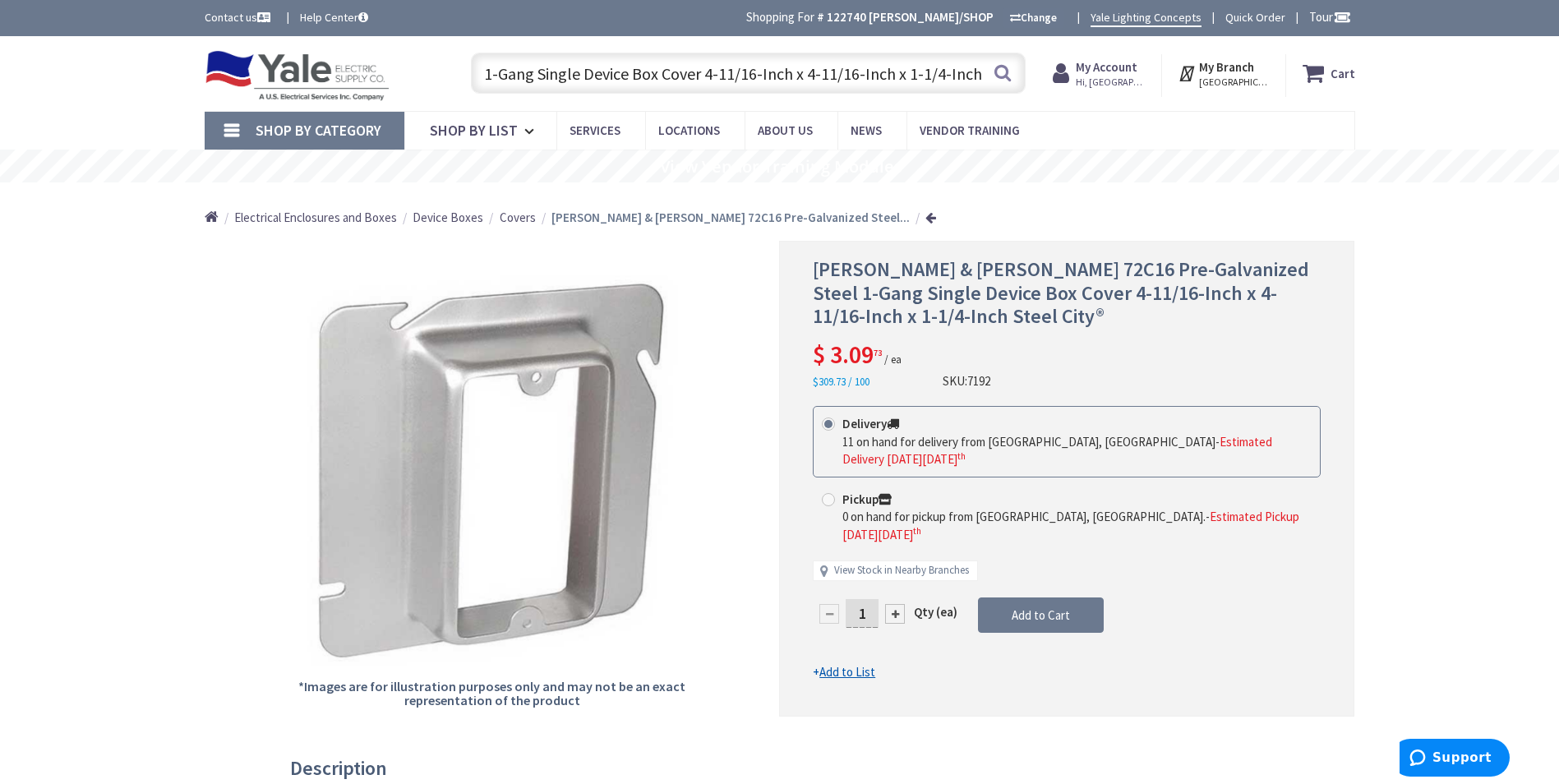
click at [836, 68] on input "1-Gang Single Device Box Cover 4-11/16-Inch x 4-11/16-Inch x 1-1/4-Inch" at bounding box center [748, 72] width 555 height 41
drag, startPoint x: 481, startPoint y: 72, endPoint x: 1012, endPoint y: 110, distance: 532.4
click at [1012, 110] on div "Skip to Content Toggle Nav 1-Gang Single Device Box Cover 4-11/16-Inch x 4-11/1…" at bounding box center [780, 74] width 1233 height 75
paste input "72 C 14"
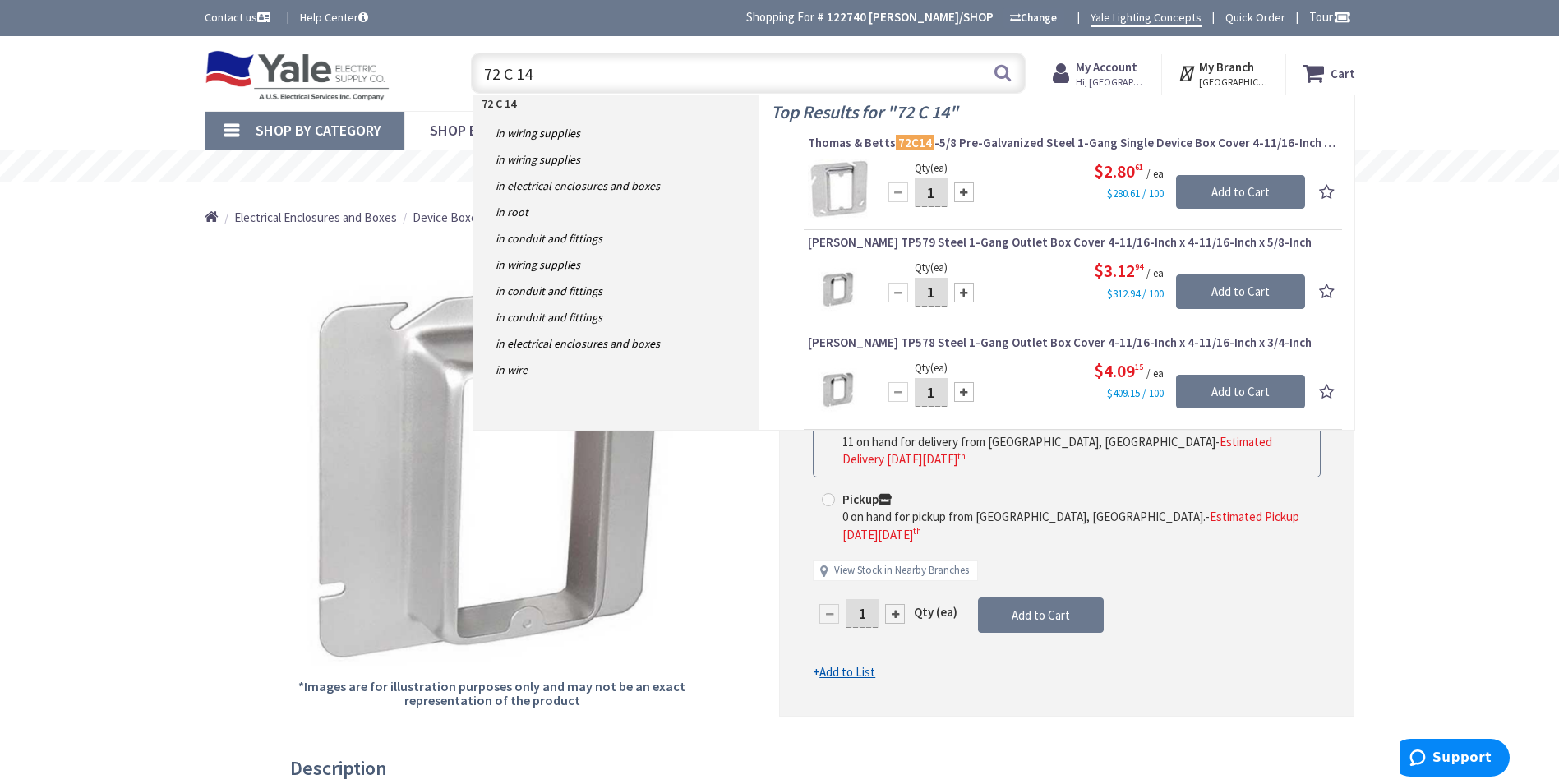
click at [521, 78] on input "72 C 14" at bounding box center [748, 72] width 555 height 41
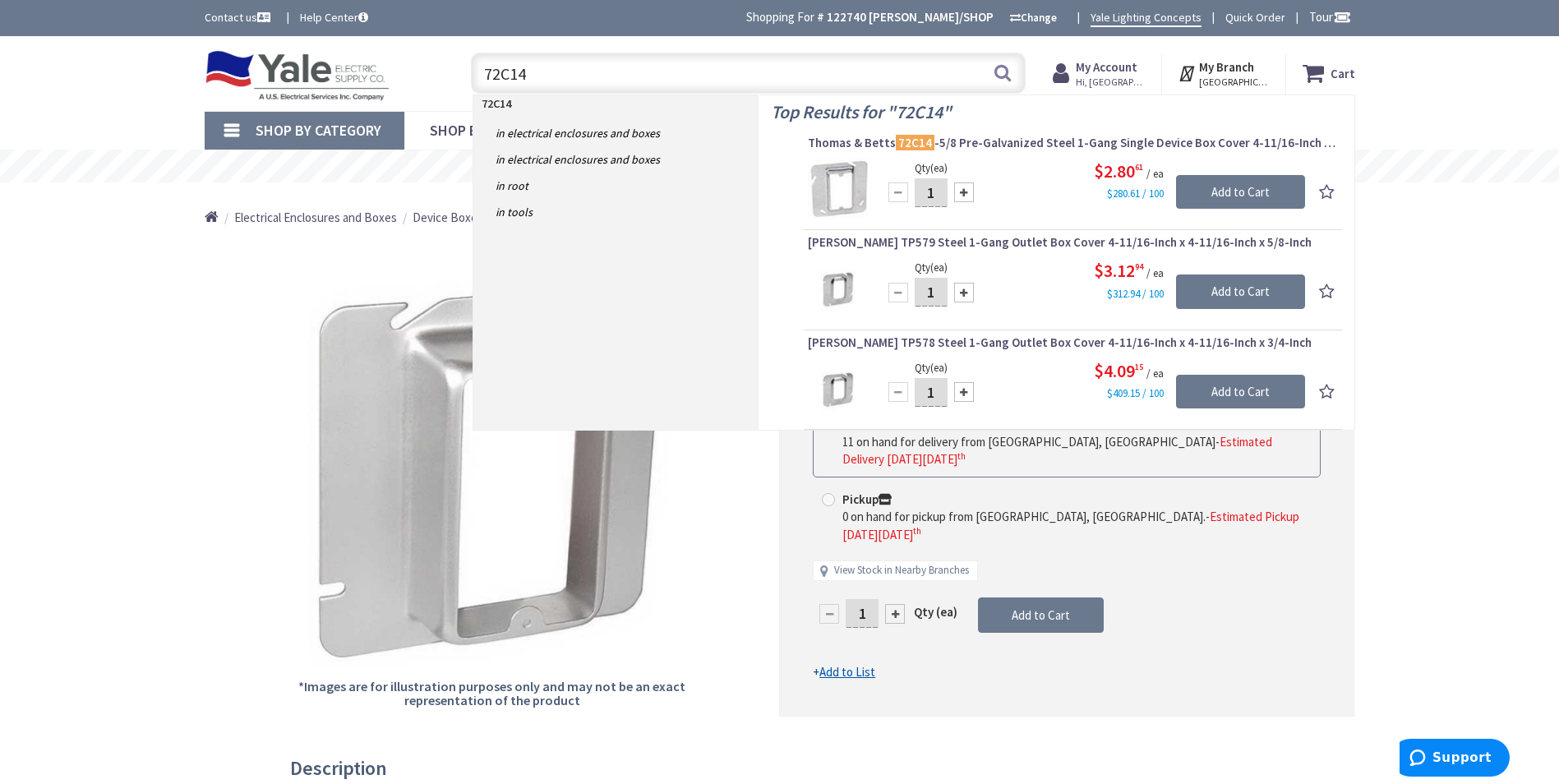
drag, startPoint x: 543, startPoint y: 71, endPoint x: 382, endPoint y: 70, distance: 161.0
click at [382, 70] on div "Toggle Nav 72C14 72C14 Search Cart My Cart Close" at bounding box center [780, 73] width 1175 height 55
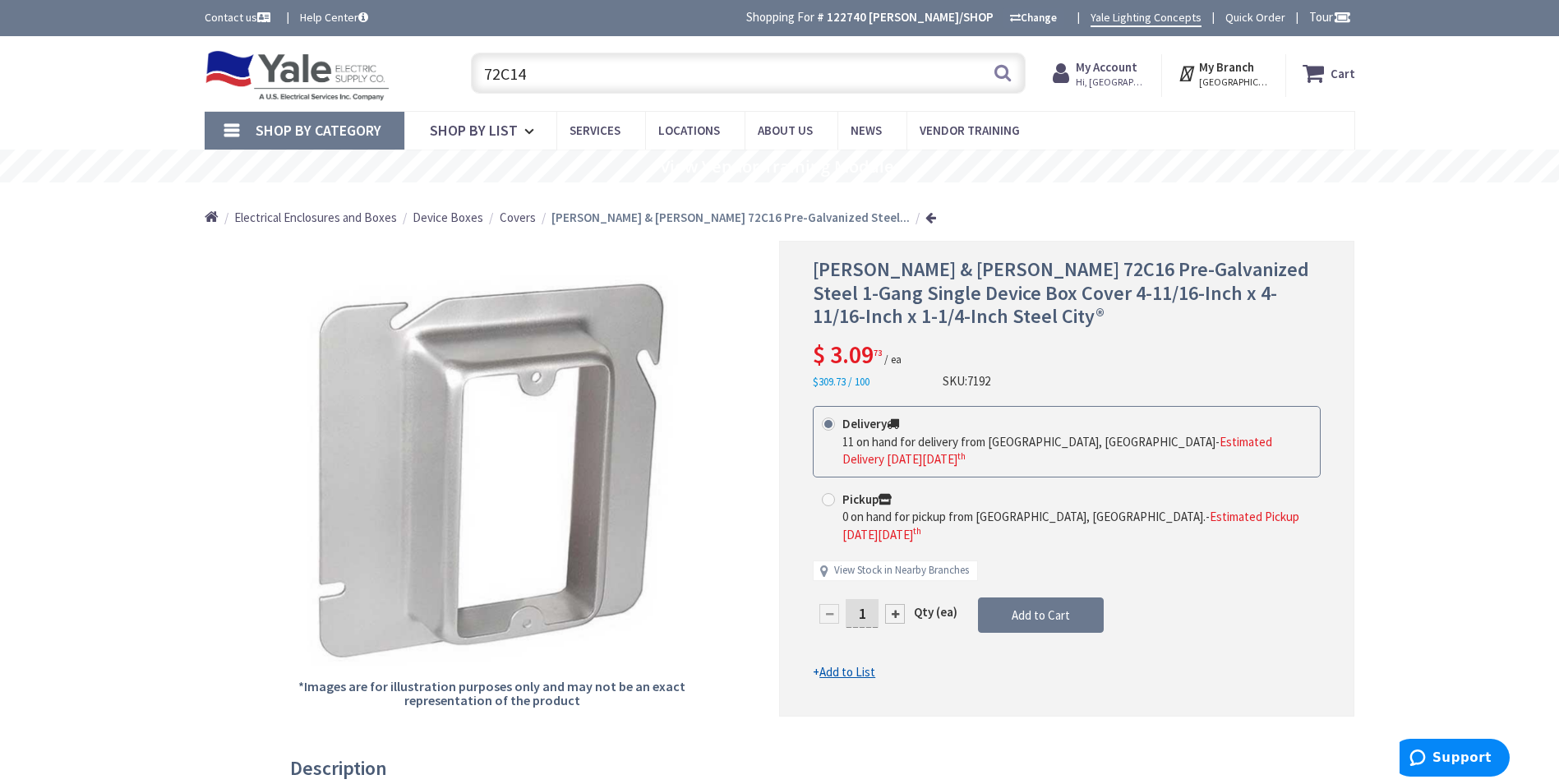
paste input "GFTWRST83R"
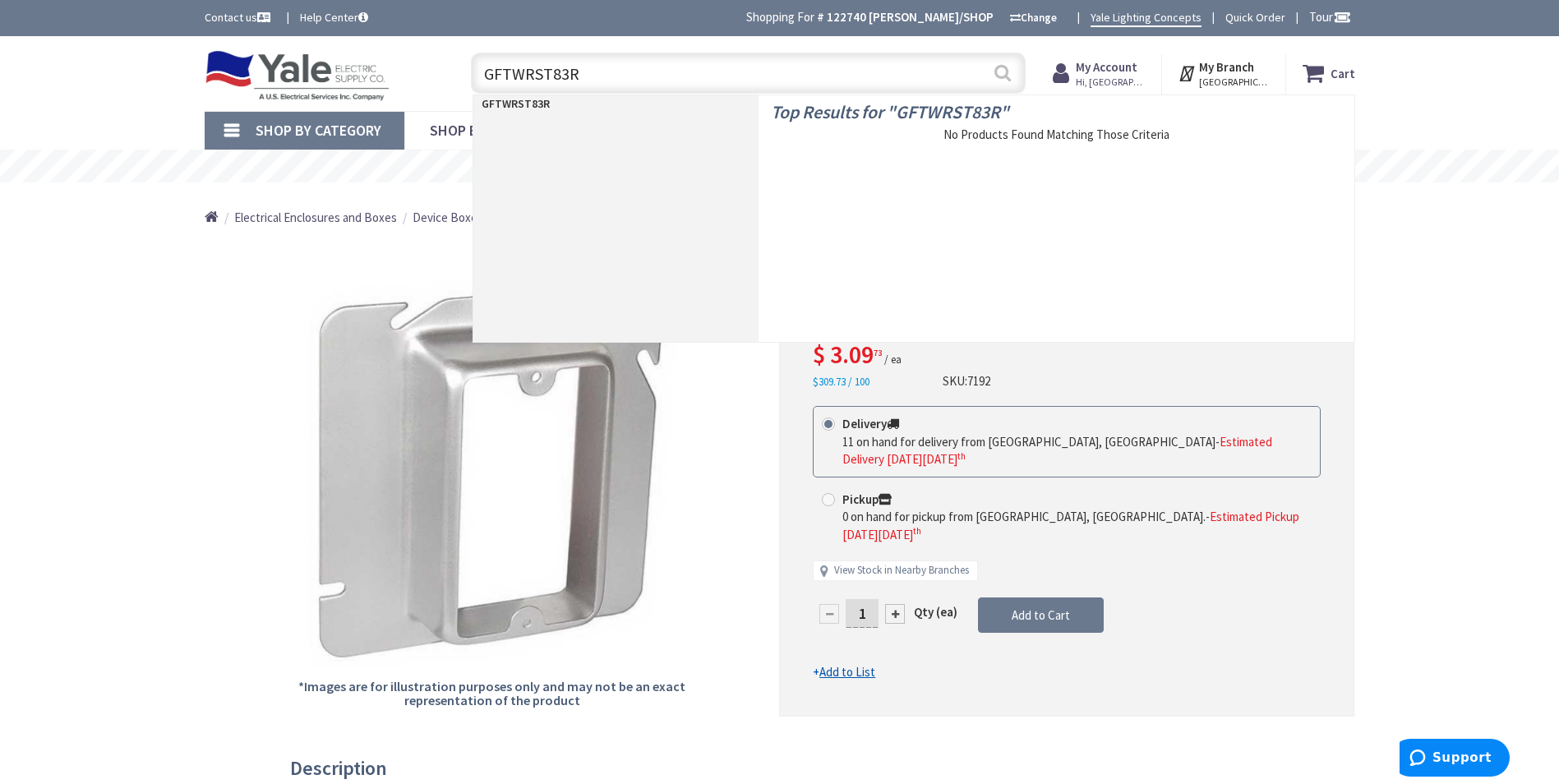
type input "GFTWRST83R"
click at [1002, 77] on button "Search" at bounding box center [1003, 72] width 22 height 37
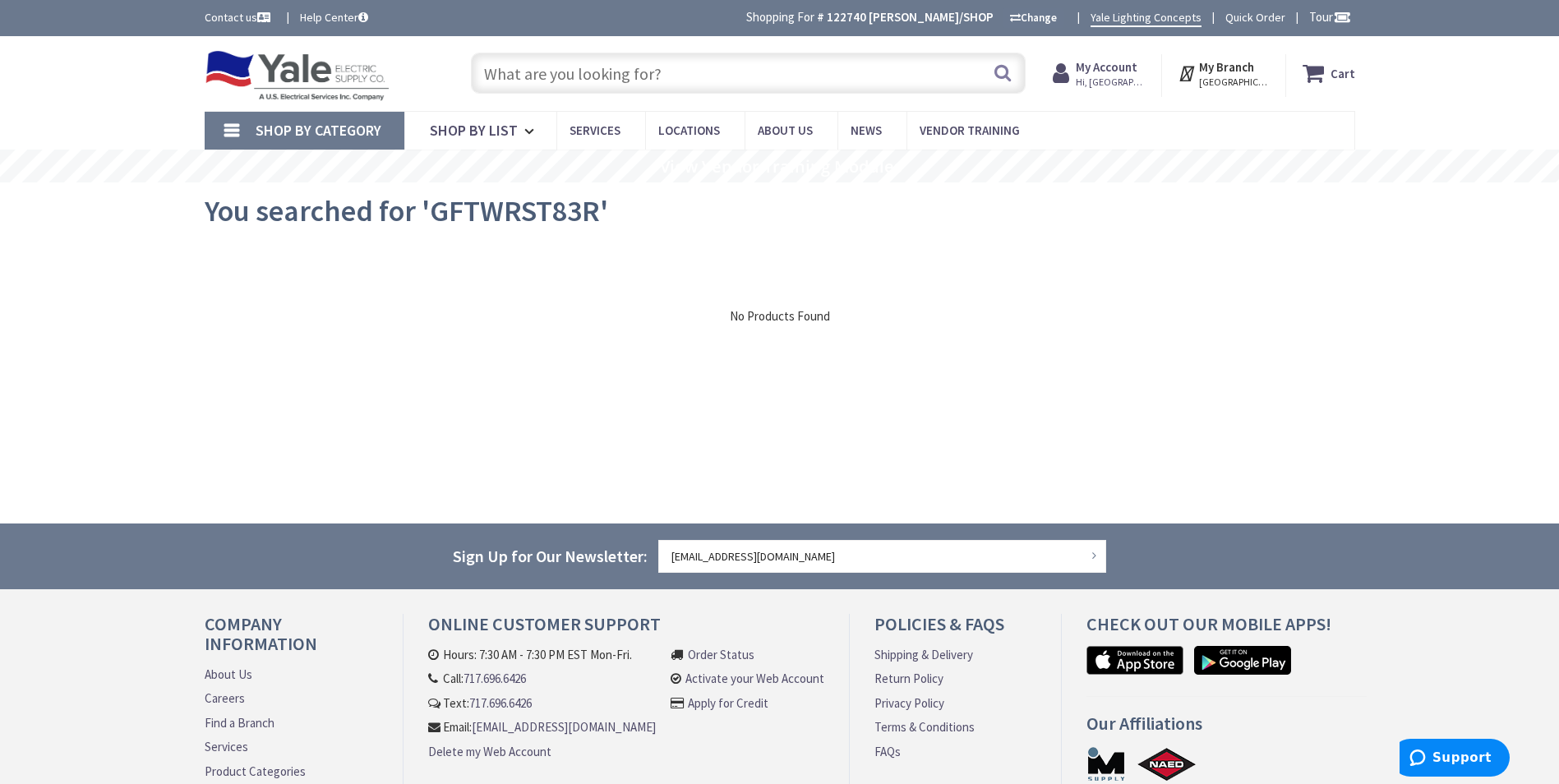
click at [566, 69] on input "text" at bounding box center [748, 72] width 555 height 41
paste input "1453"
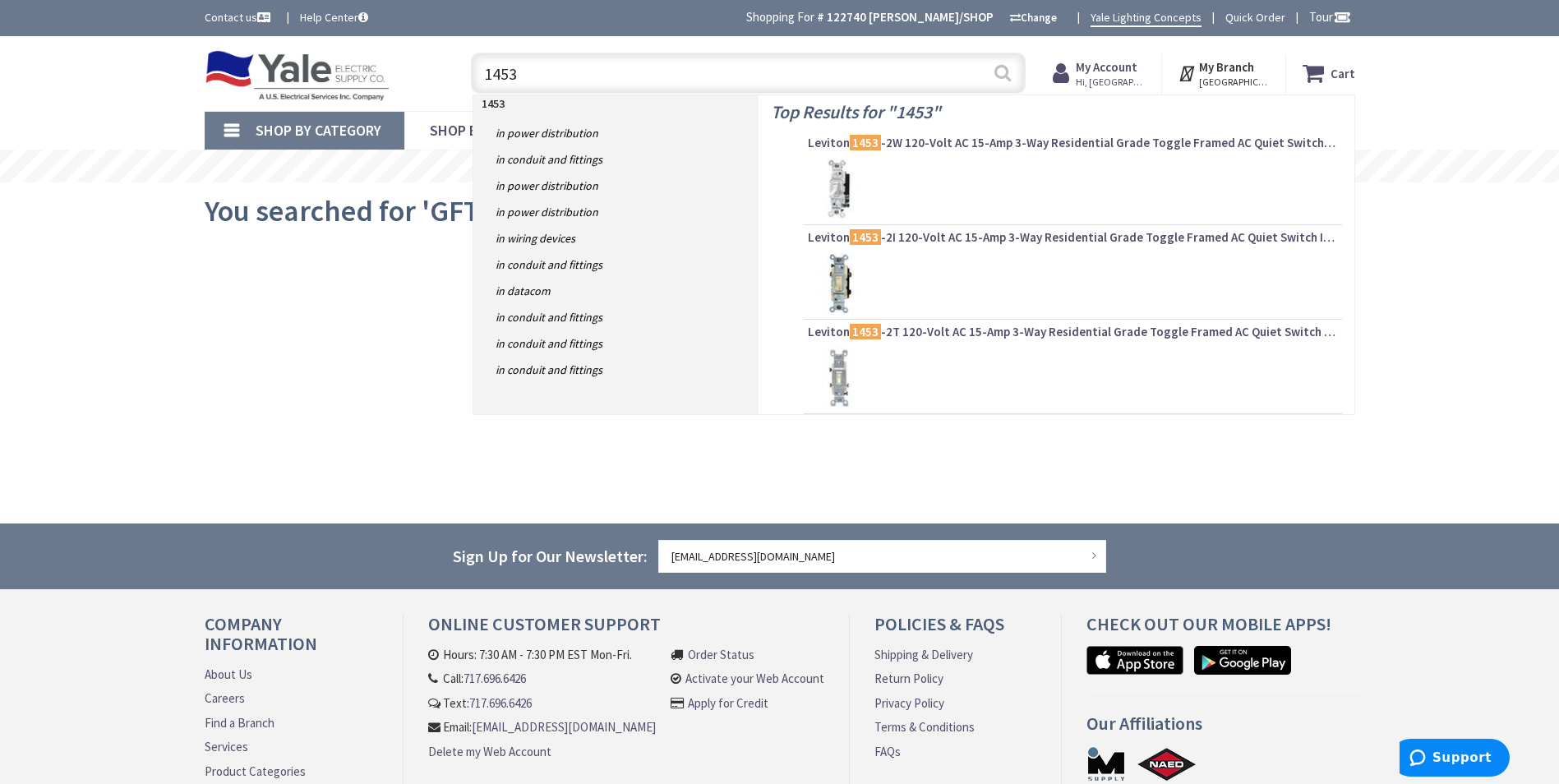
type input "1453"
click at [1000, 73] on button "Search" at bounding box center [1003, 72] width 22 height 37
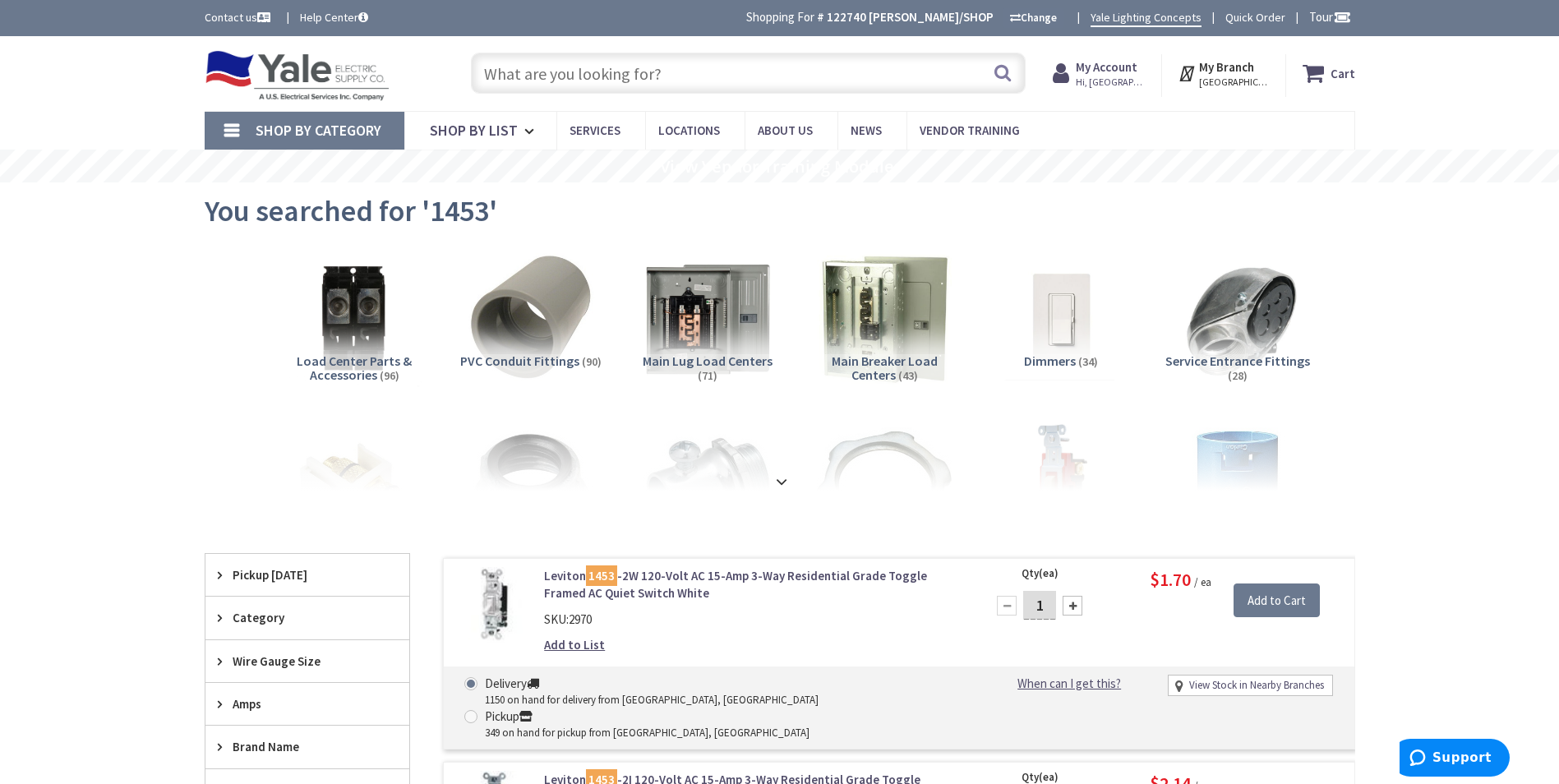
click at [645, 83] on input "text" at bounding box center [748, 72] width 555 height 41
paste input "2865268"
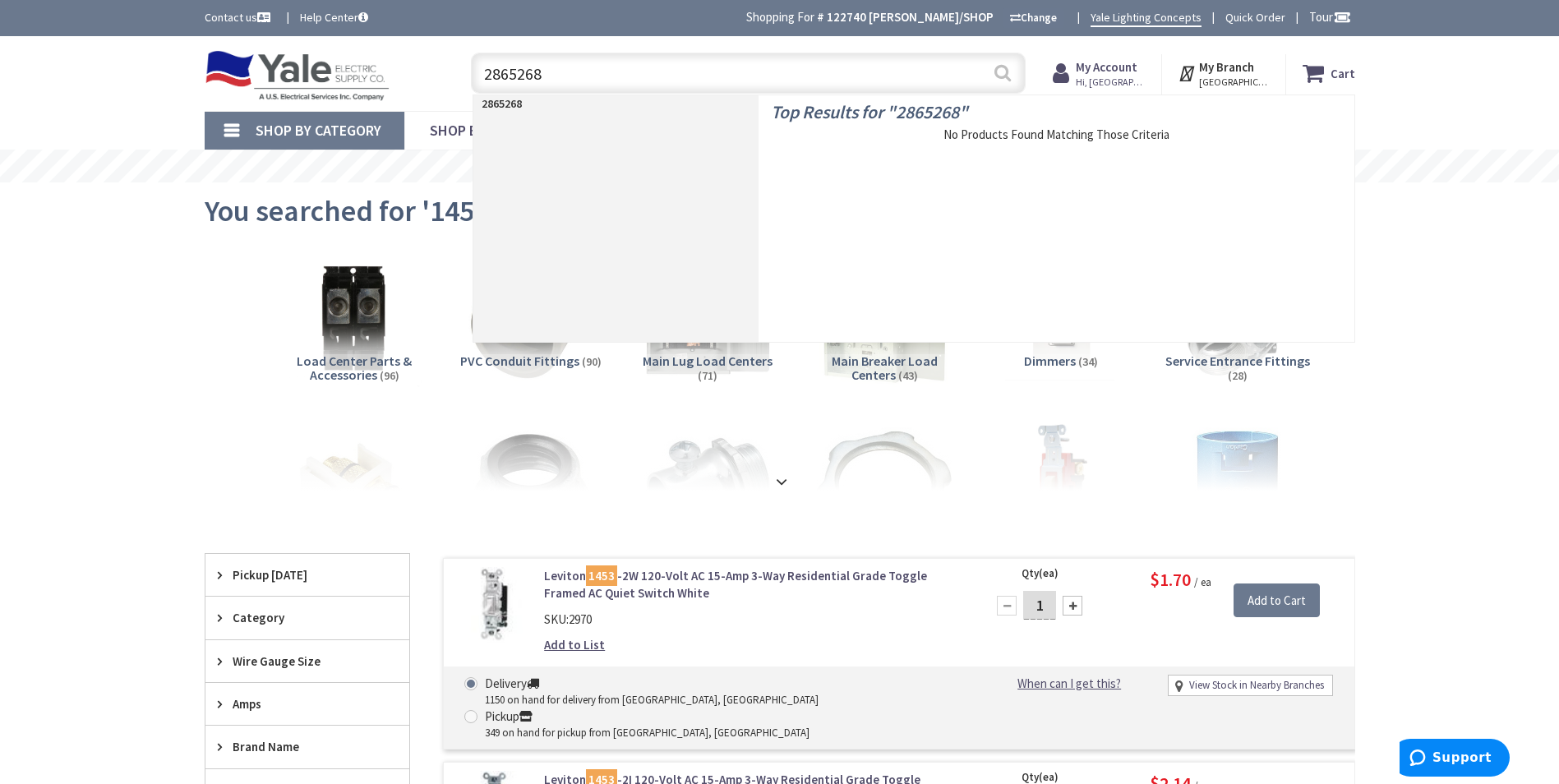
type input "2865268"
click at [1006, 67] on button "Search" at bounding box center [1003, 72] width 22 height 37
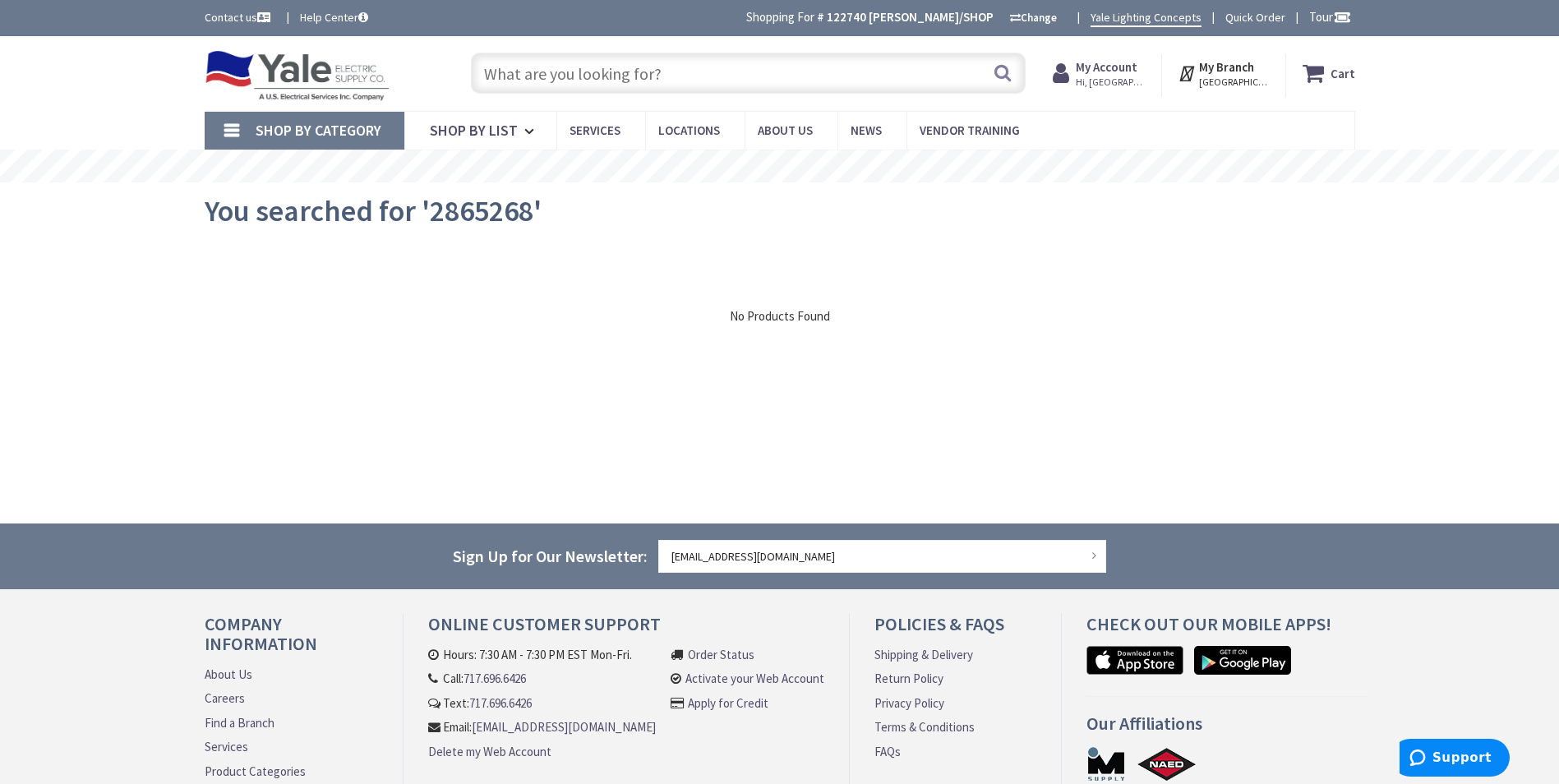
click at [755, 70] on input "text" at bounding box center [748, 72] width 555 height 41
paste input "6-32 UNC H3 ANSI 3FL TAPE HAND HSS"
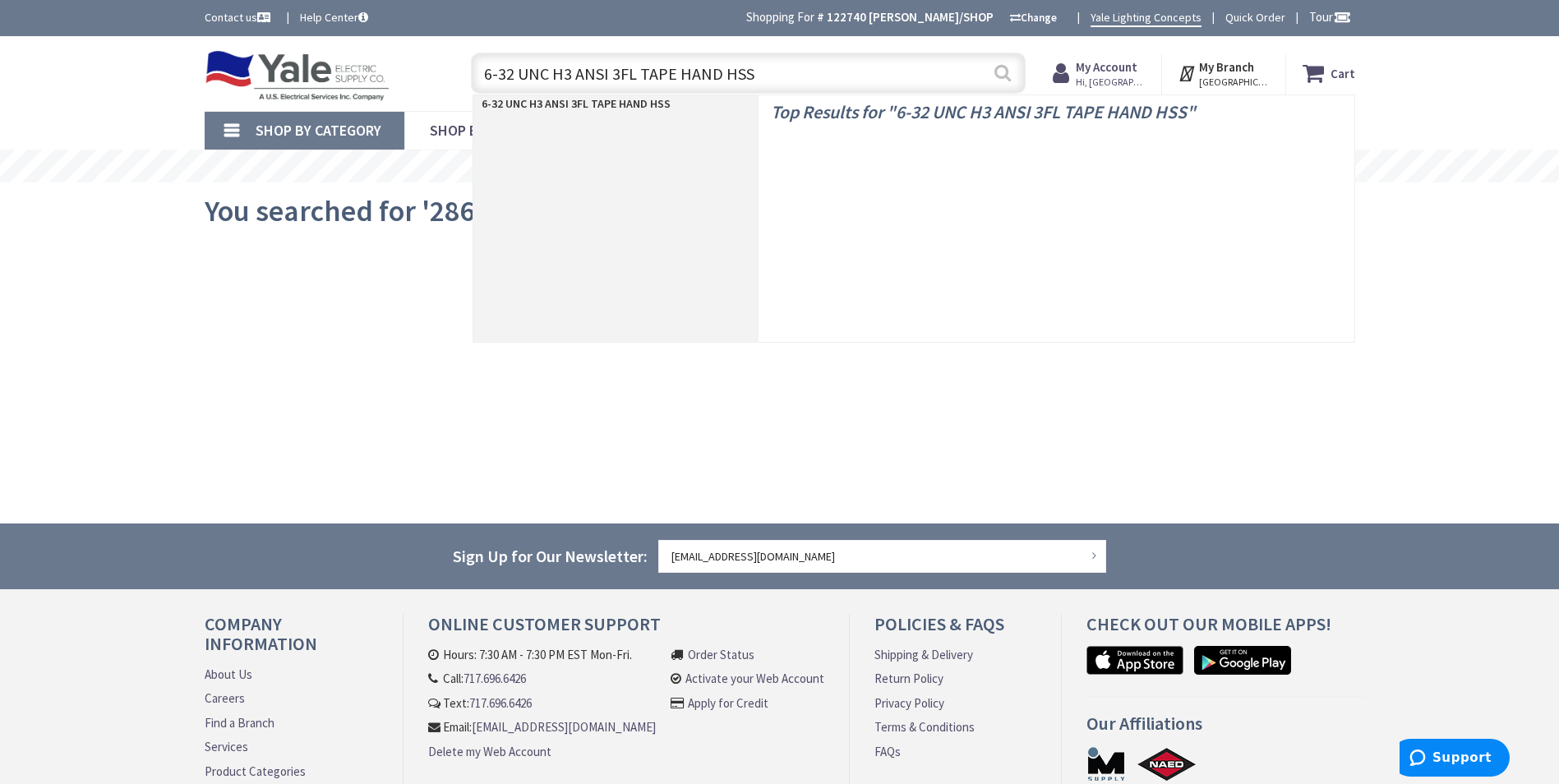
type input "6-32 UNC H3 ANSI 3FL TAPE HAND HSS"
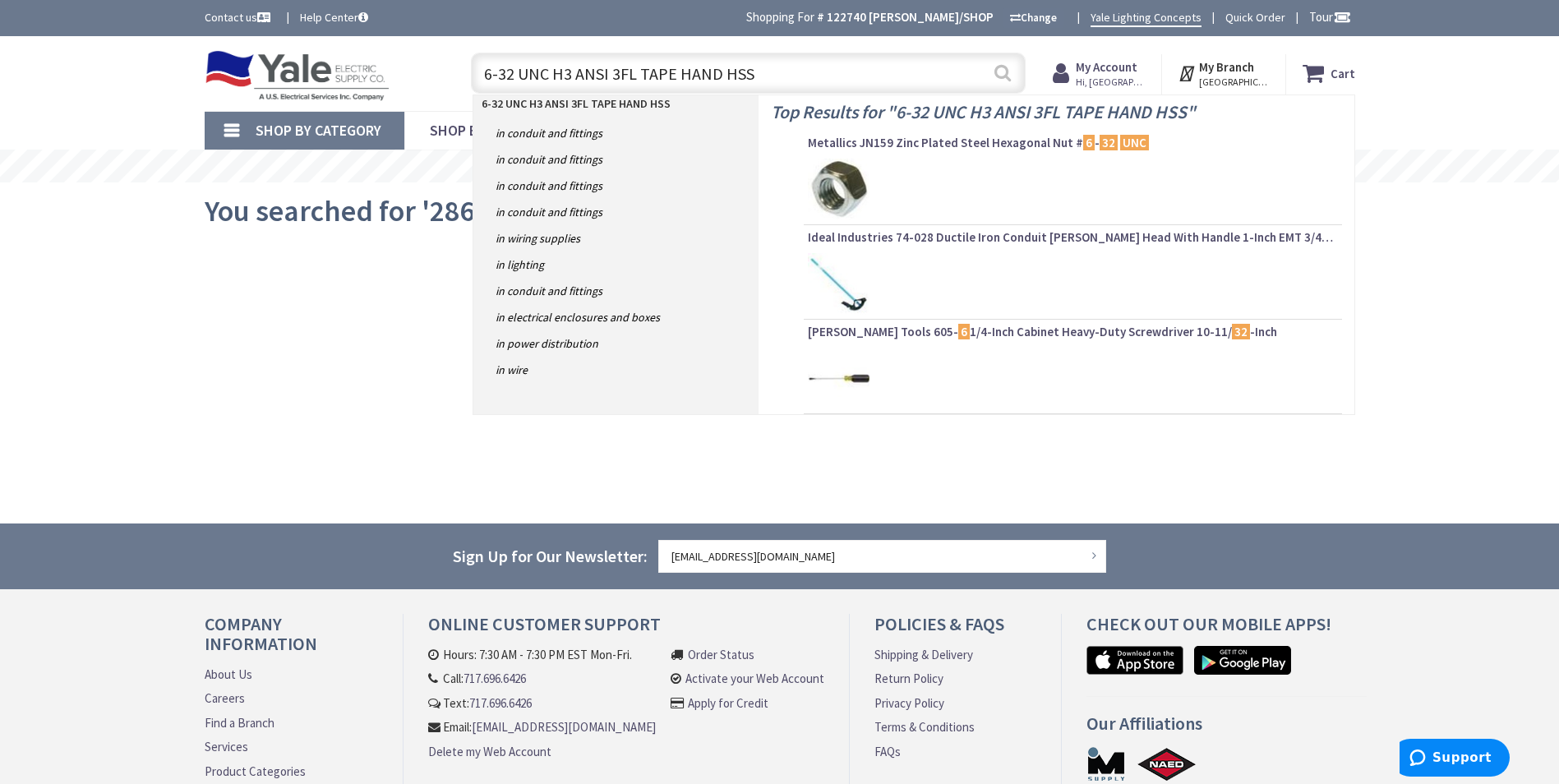
click at [1004, 75] on button "Search" at bounding box center [1003, 72] width 22 height 37
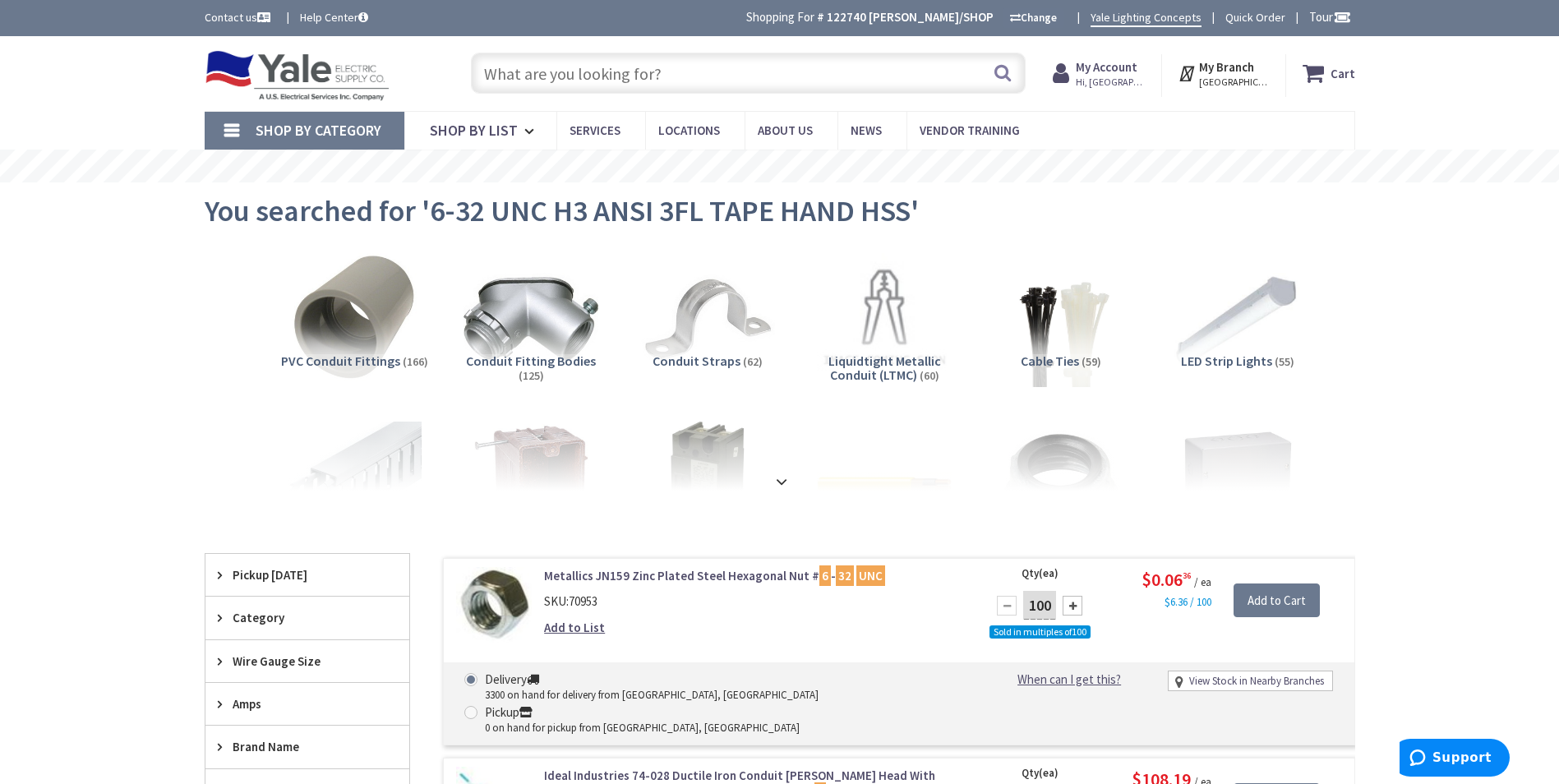
click at [757, 86] on input "text" at bounding box center [748, 72] width 555 height 41
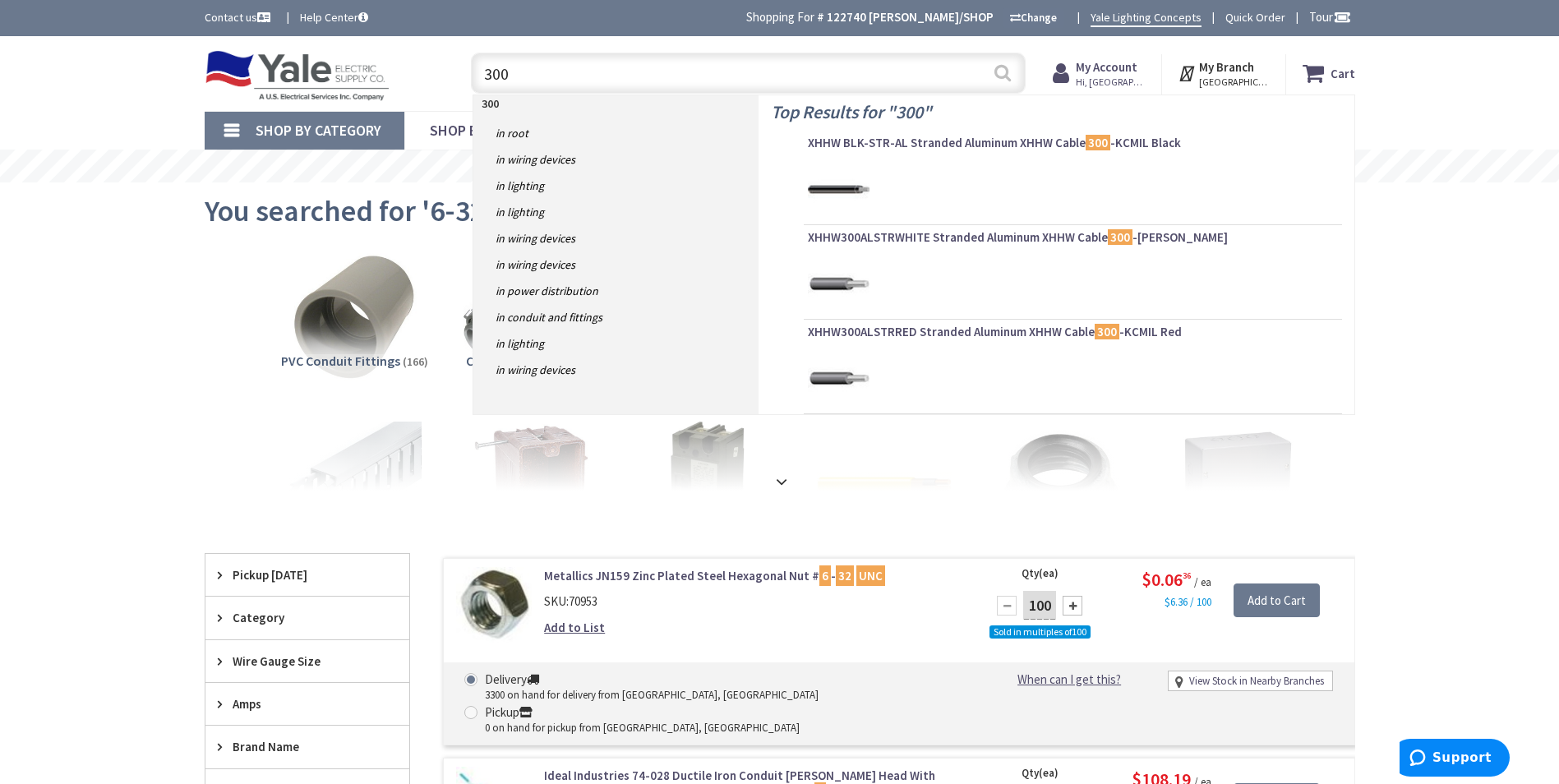
type input "300"
click at [1003, 74] on button "Search" at bounding box center [1003, 72] width 22 height 37
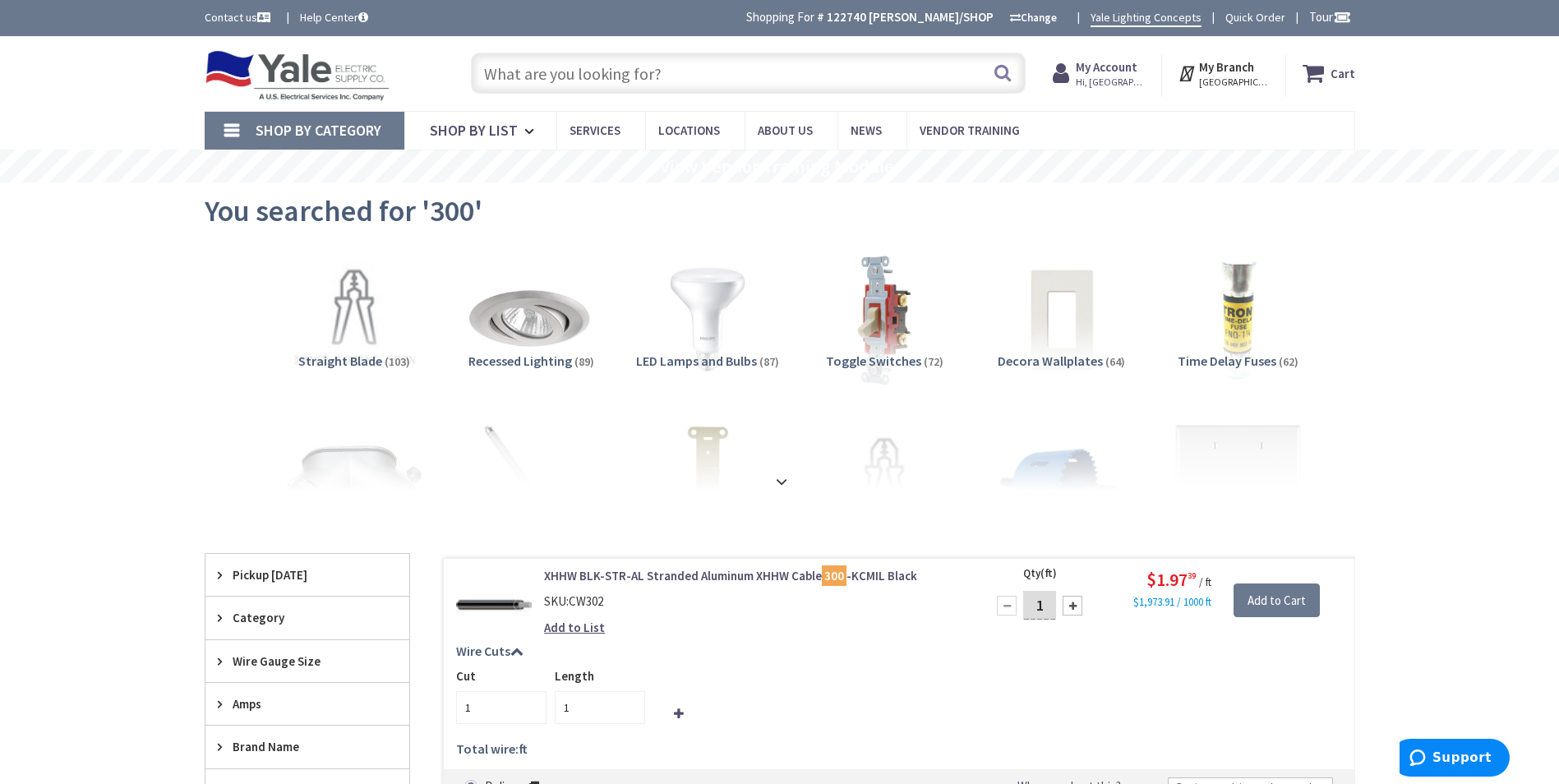
click at [797, 77] on input "text" at bounding box center [748, 72] width 555 height 41
paste input ""#6/4C SOOW Cord for providing temporary power to equipment""
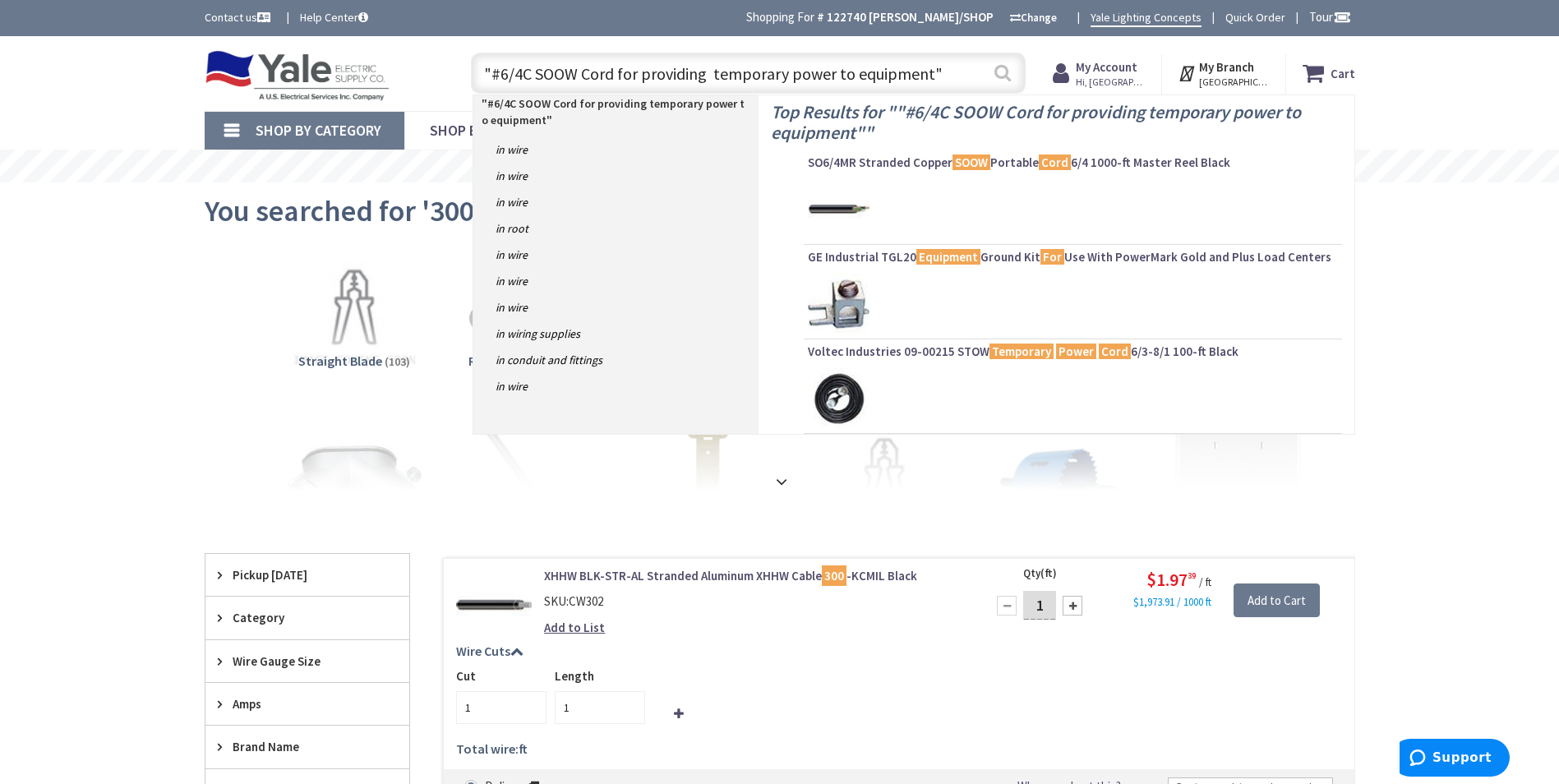
type input ""#6/4C SOOW Cord for providing temporary power to equipment""
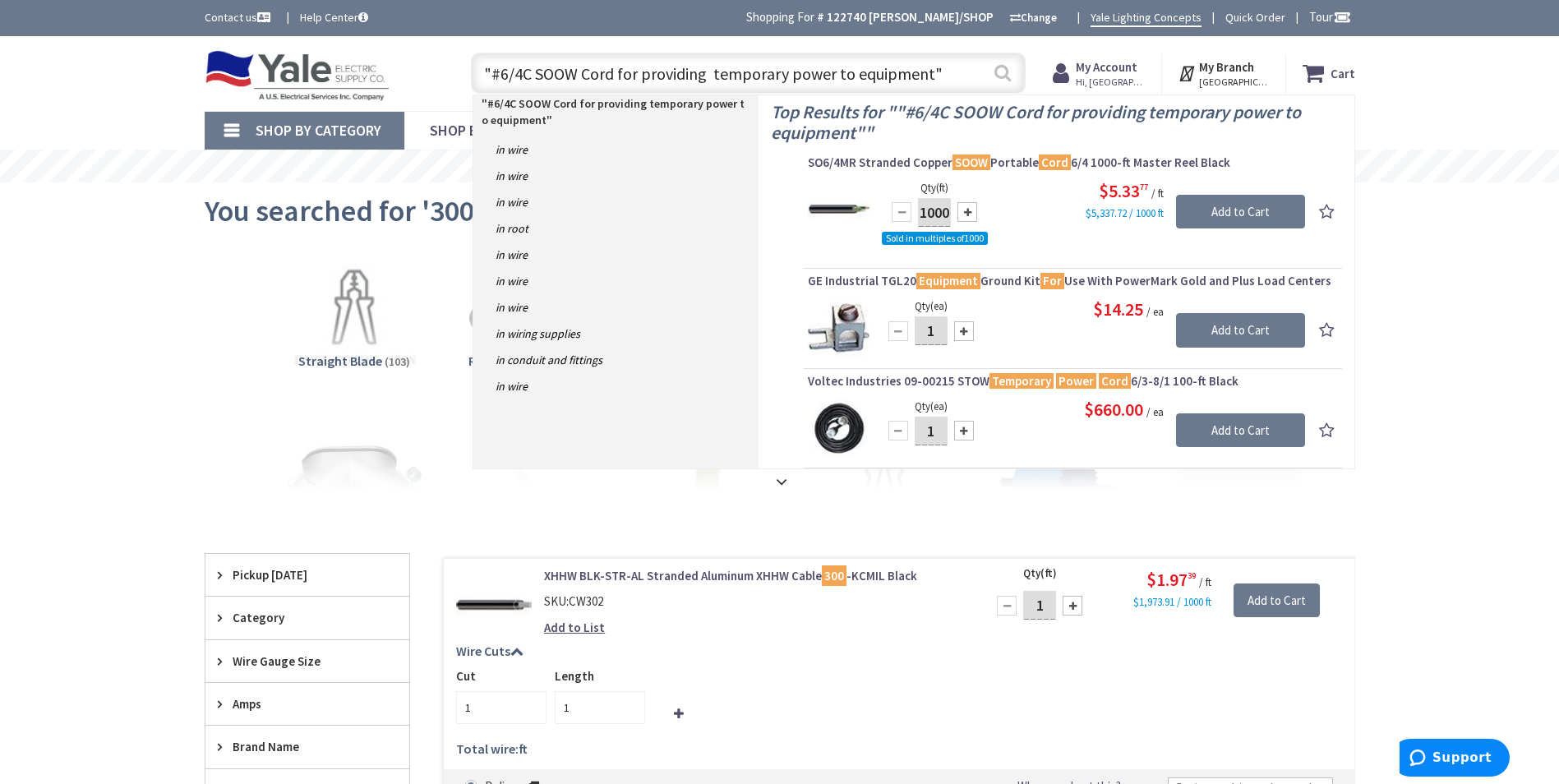
click at [999, 72] on button "Search" at bounding box center [1003, 72] width 22 height 37
